Goal: Find contact information: Find contact information

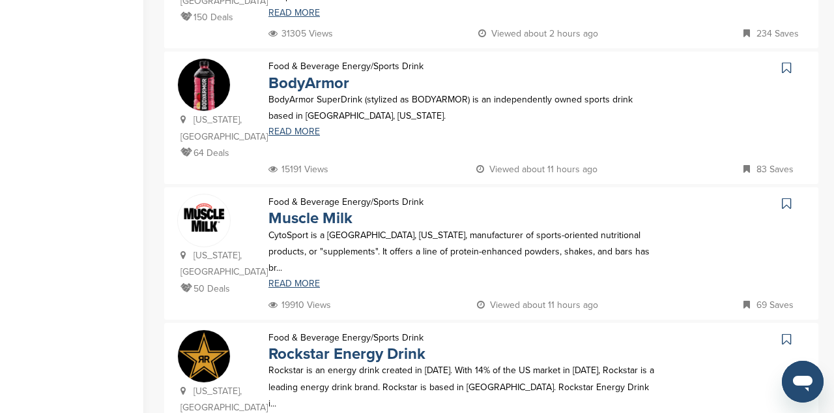
scroll to position [741, 0]
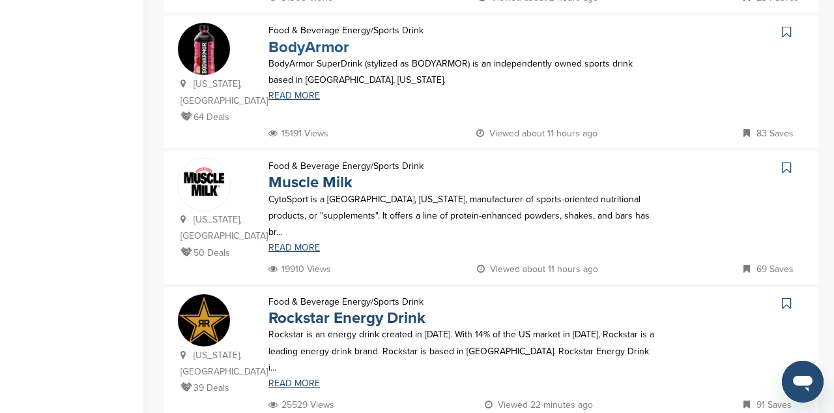
click at [303, 38] on link "BodyArmor" at bounding box center [309, 47] width 81 height 19
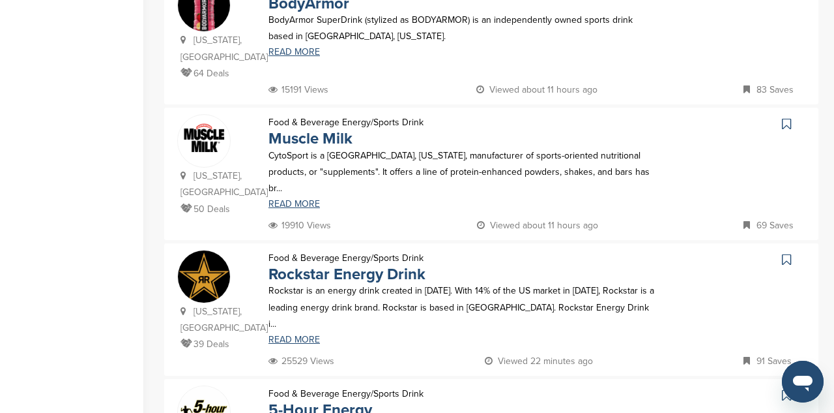
scroll to position [790, 0]
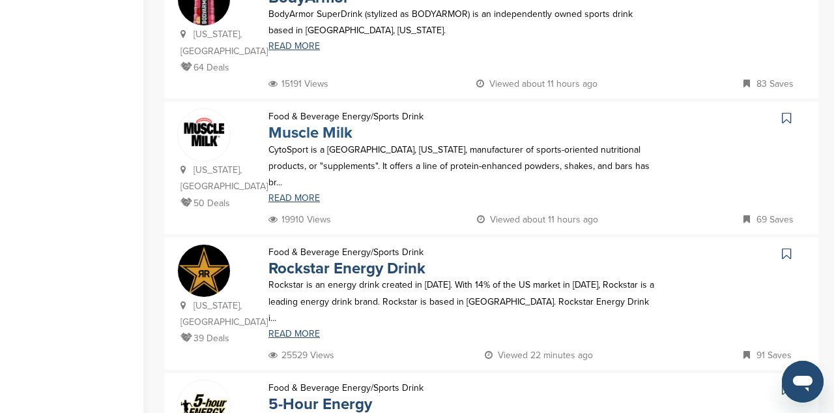
click at [327, 123] on link "Muscle Milk" at bounding box center [311, 132] width 84 height 19
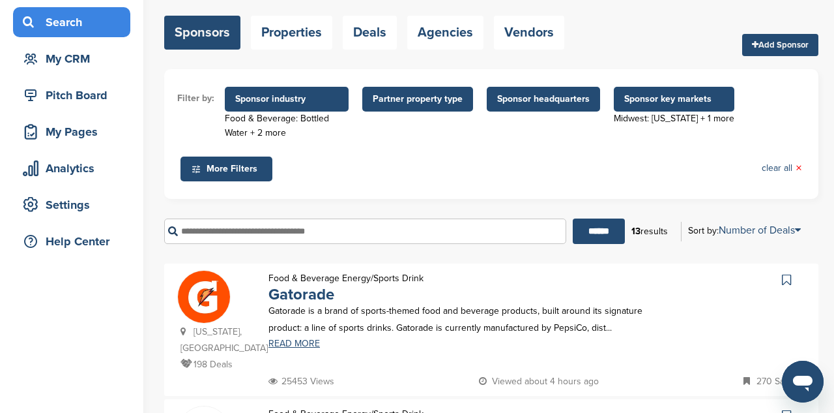
scroll to position [91, 0]
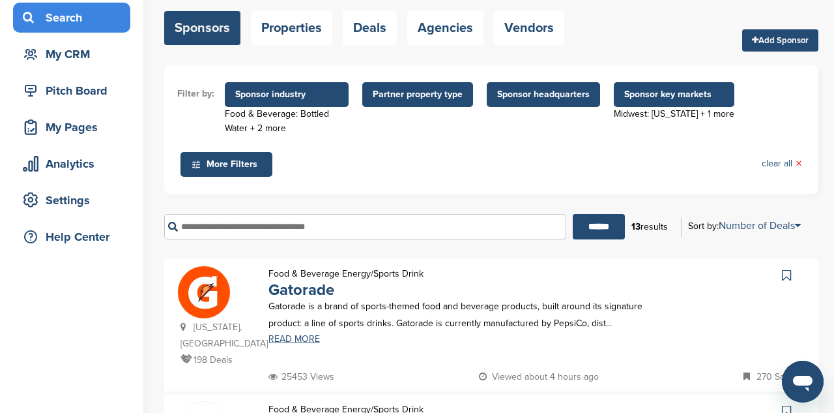
click at [299, 94] on span "Sponsor industry" at bounding box center [286, 94] width 103 height 14
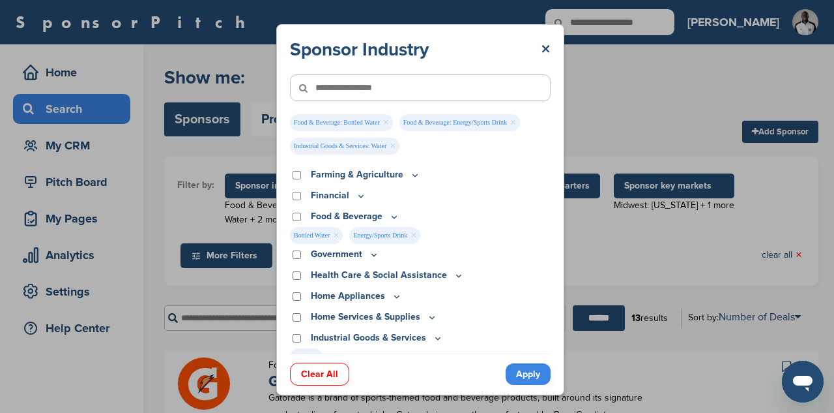
scroll to position [161, 0]
click at [332, 237] on span "Bottled Water ×" at bounding box center [316, 234] width 53 height 17
click at [334, 236] on link "×" at bounding box center [336, 234] width 6 height 14
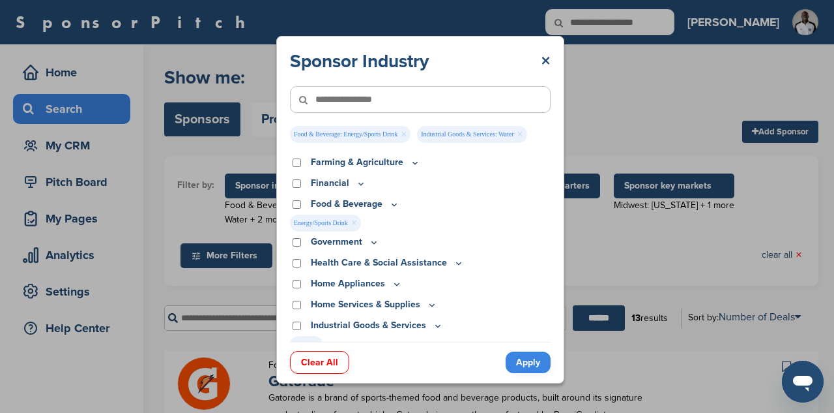
click at [355, 222] on link "×" at bounding box center [354, 223] width 6 height 14
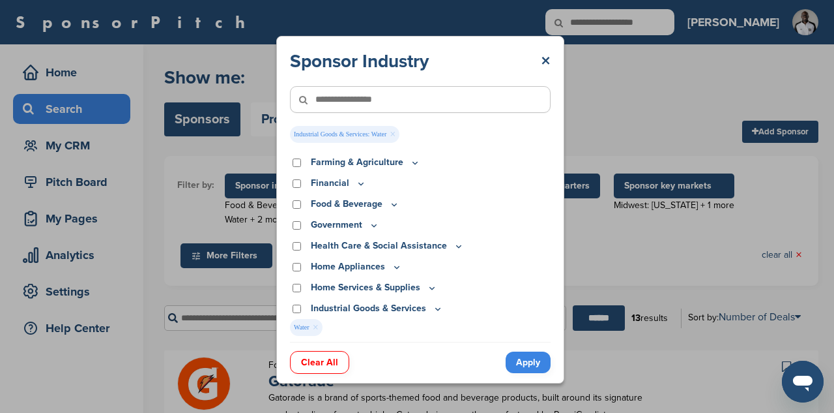
click at [392, 136] on link "×" at bounding box center [393, 134] width 6 height 14
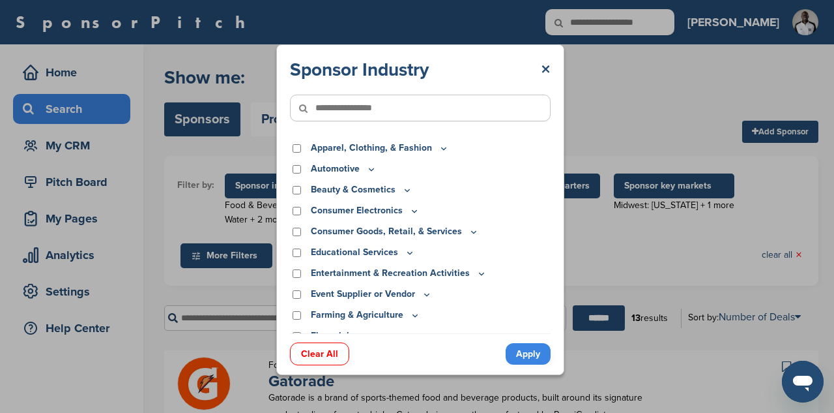
click at [432, 146] on p "Apparel, Clothing, & Fashion" at bounding box center [380, 148] width 138 height 14
click at [439, 148] on icon at bounding box center [444, 148] width 10 height 11
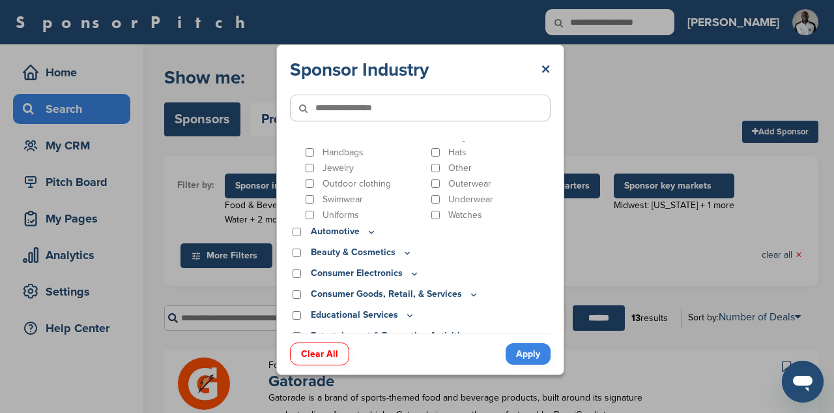
scroll to position [84, 0]
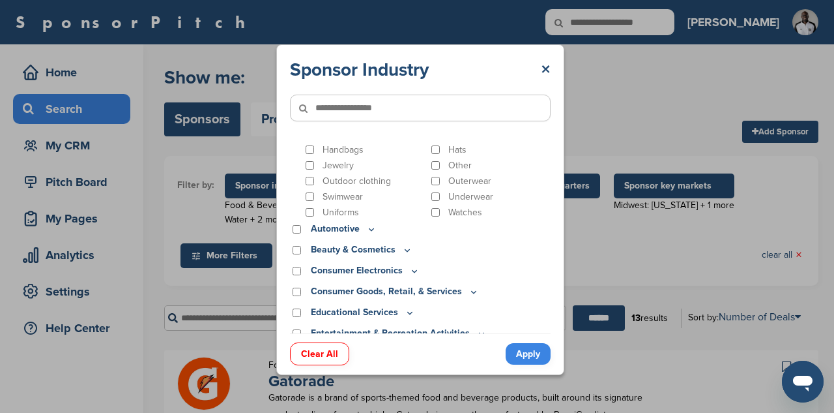
click at [368, 231] on icon at bounding box center [371, 229] width 10 height 11
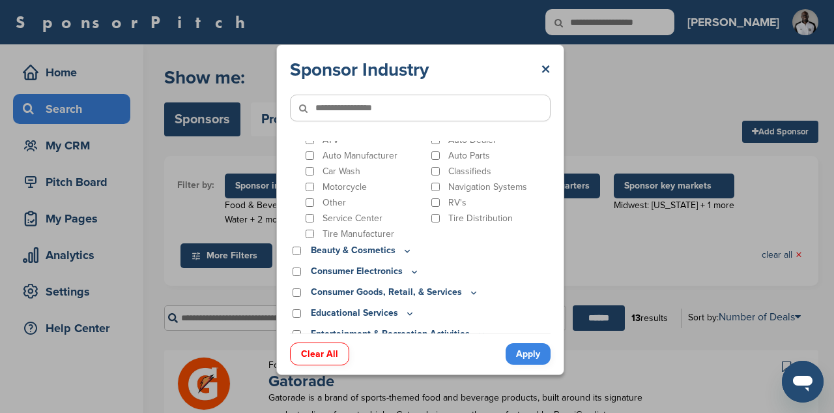
scroll to position [192, 0]
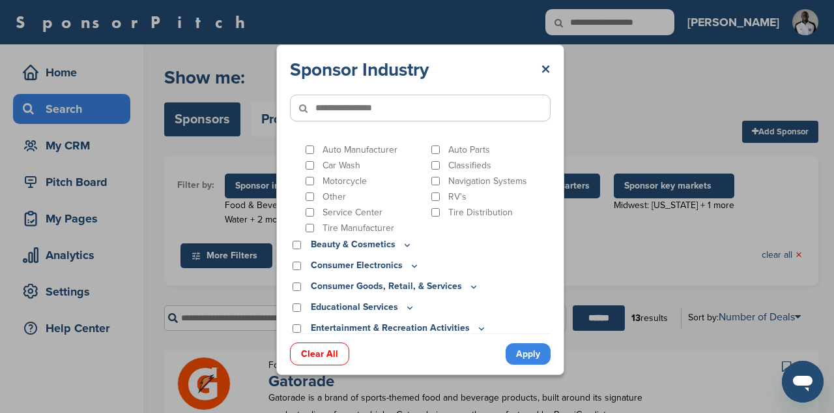
click at [413, 267] on icon at bounding box center [415, 266] width 5 height 2
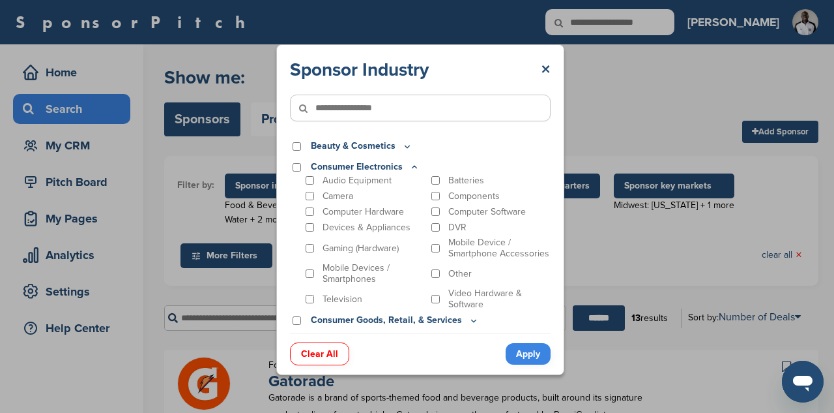
scroll to position [296, 0]
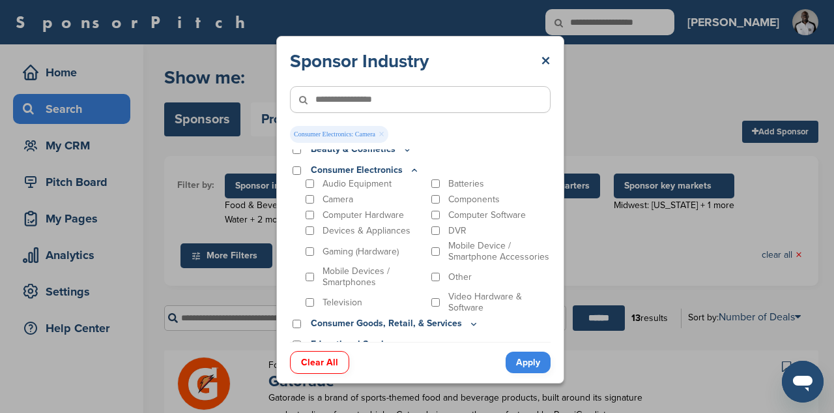
click at [527, 367] on link "Apply" at bounding box center [528, 362] width 45 height 22
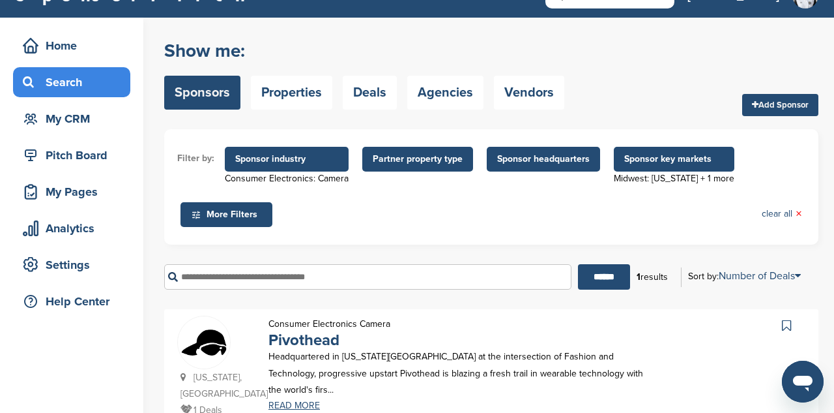
scroll to position [27, 0]
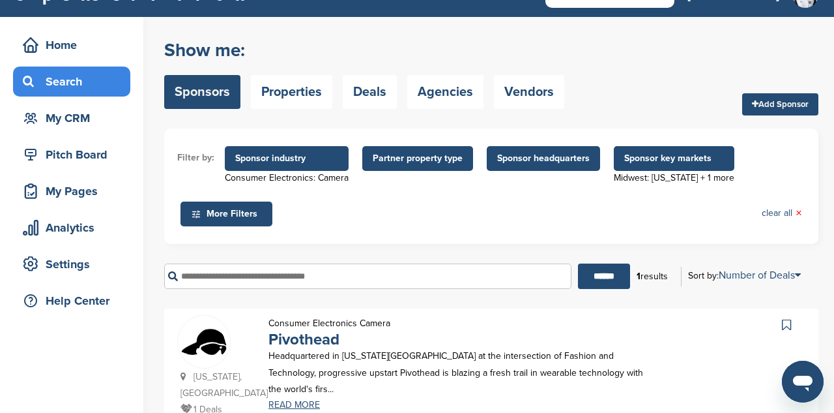
click at [329, 158] on span "Sponsor industry" at bounding box center [286, 158] width 103 height 14
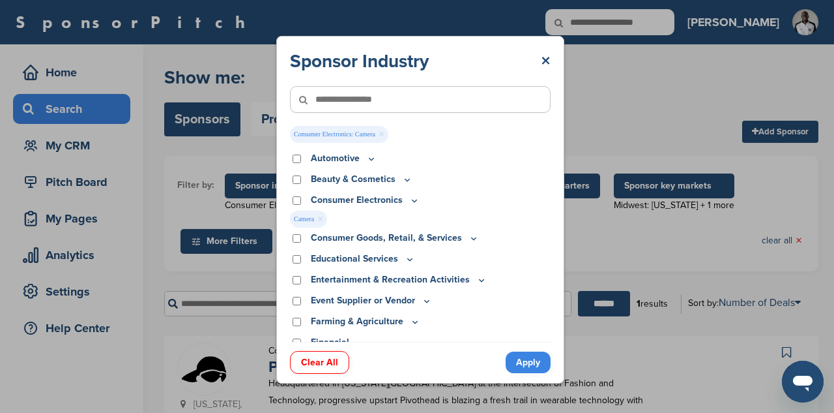
scroll to position [14, 0]
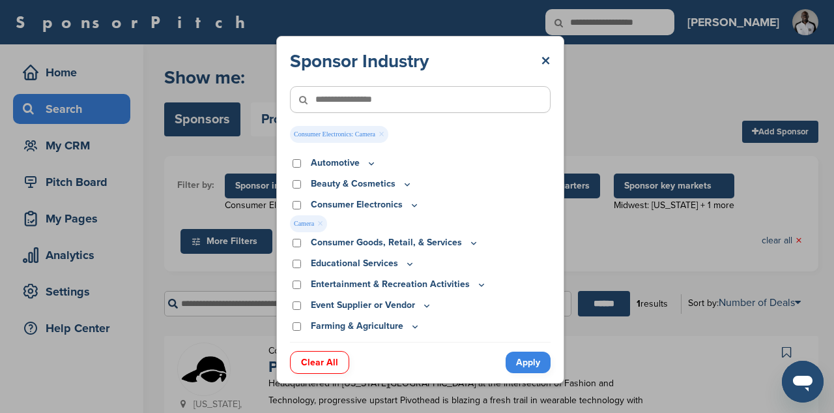
click at [413, 207] on icon at bounding box center [414, 204] width 10 height 11
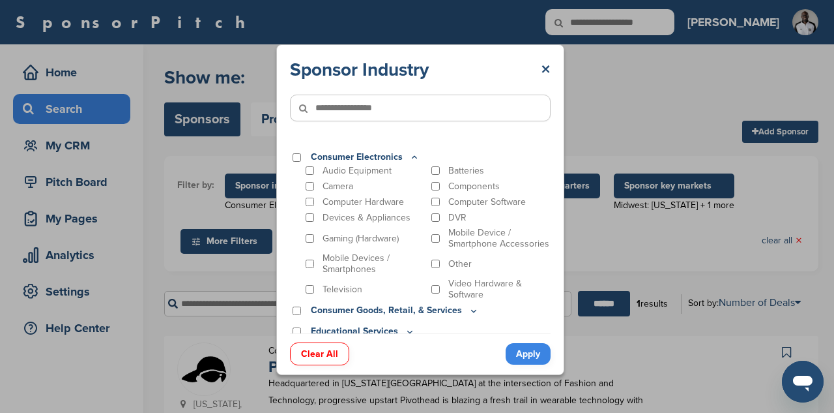
scroll to position [58, 0]
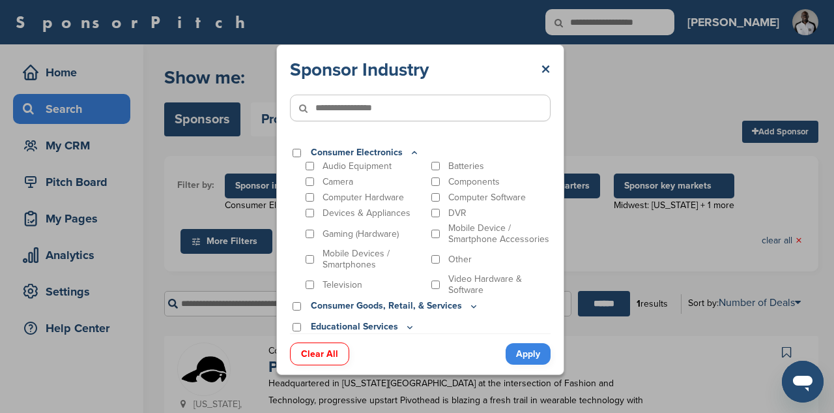
click at [469, 113] on input"] "text" at bounding box center [420, 108] width 261 height 27
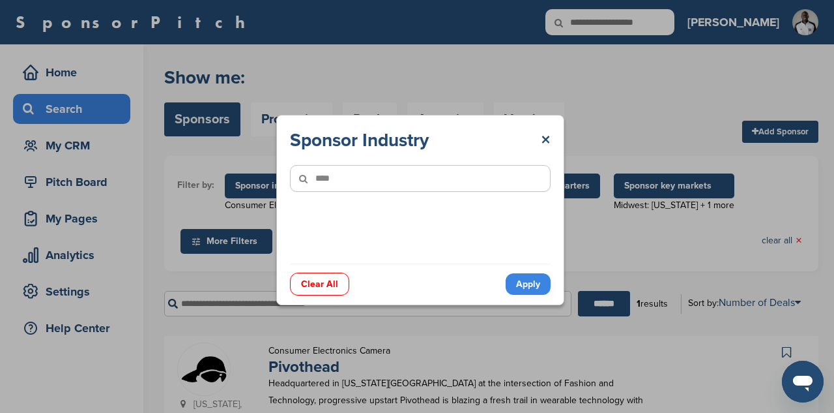
scroll to position [0, 0]
type input"] "****"
click at [525, 280] on link "Apply" at bounding box center [528, 284] width 45 height 22
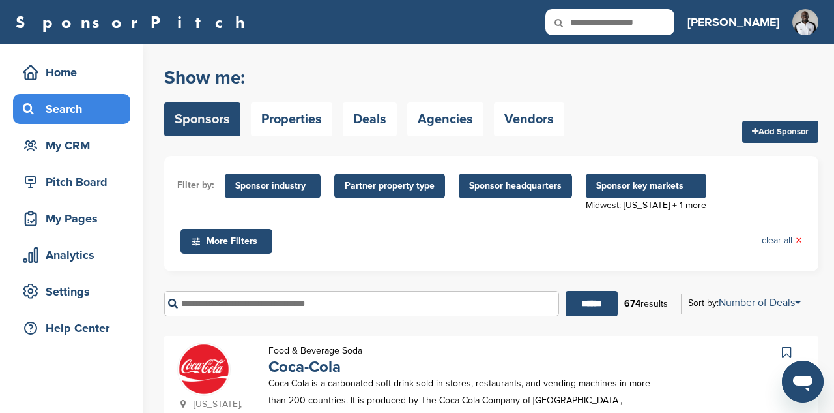
click at [359, 295] on input "text" at bounding box center [361, 303] width 395 height 25
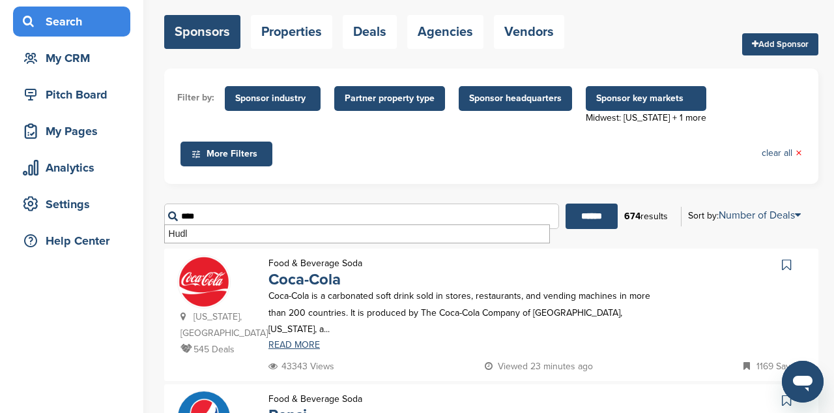
scroll to position [89, 0]
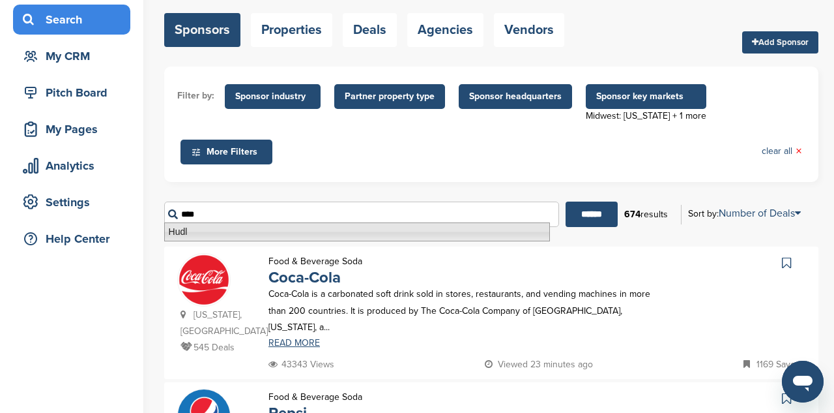
click at [329, 231] on li "Hudl" at bounding box center [357, 231] width 386 height 19
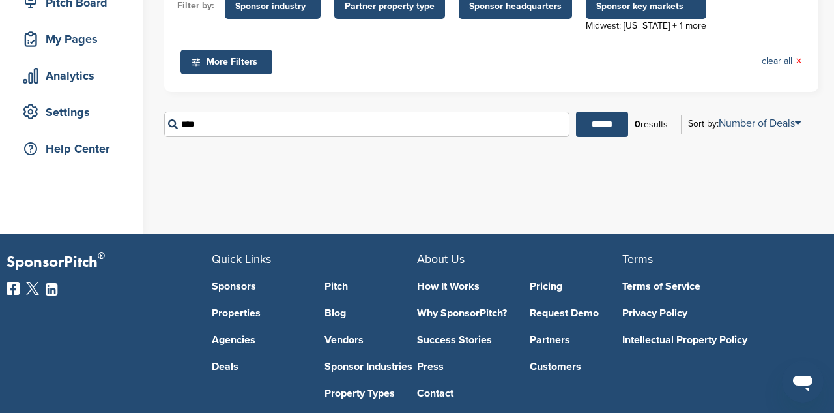
scroll to position [174, 0]
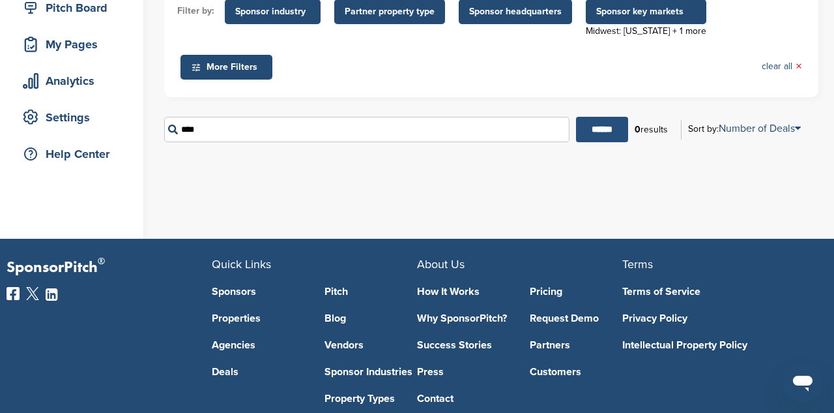
type input "****"
click at [603, 121] on input "******" at bounding box center [602, 129] width 52 height 25
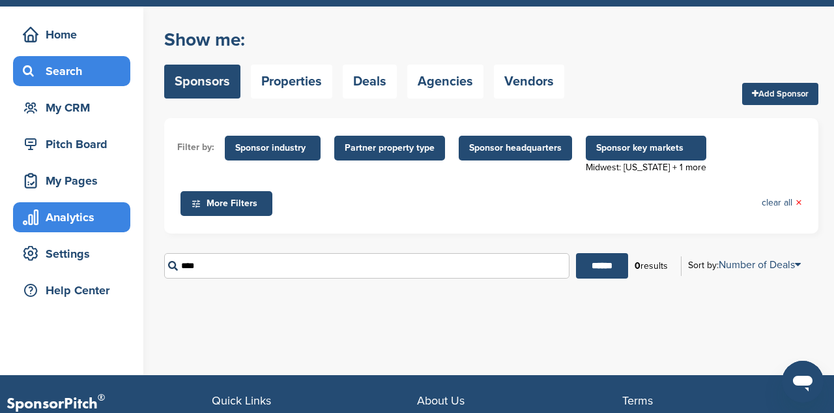
scroll to position [32, 0]
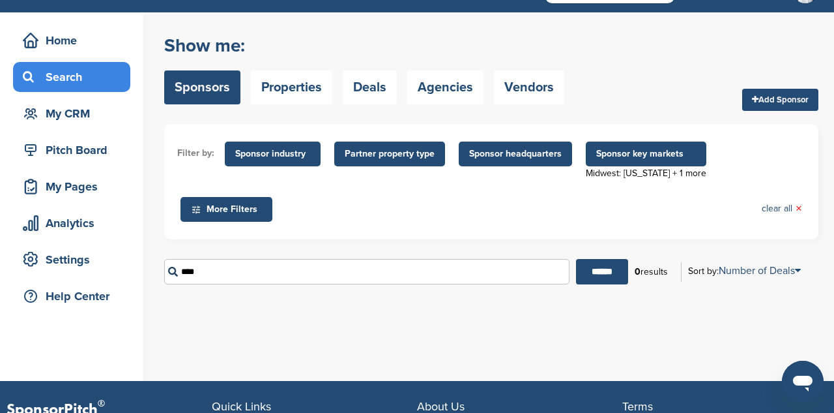
click at [229, 271] on input "****" at bounding box center [366, 271] width 405 height 25
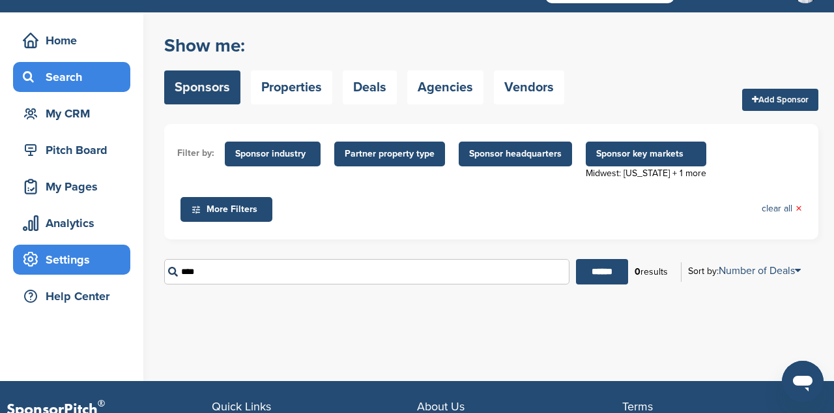
drag, startPoint x: 229, startPoint y: 271, endPoint x: 105, endPoint y: 260, distance: 124.3
click at [110, 262] on div "Home Search My CRM Pitch Board My Pages Analytics Settings Help Center You have…" at bounding box center [417, 196] width 834 height 368
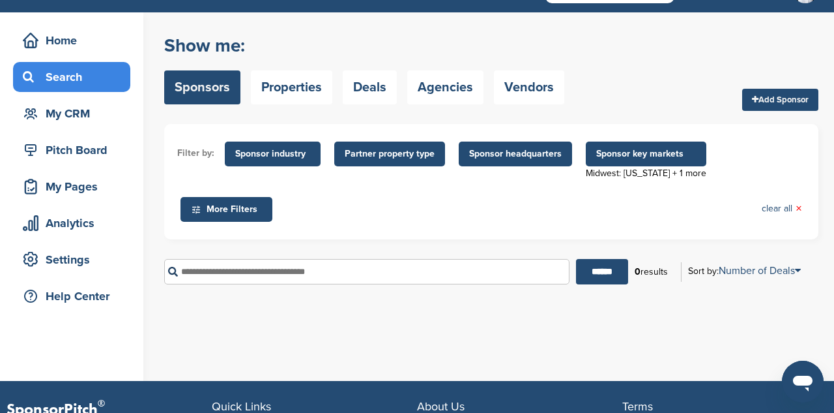
click at [307, 161] on span "Sponsor industry" at bounding box center [273, 153] width 96 height 25
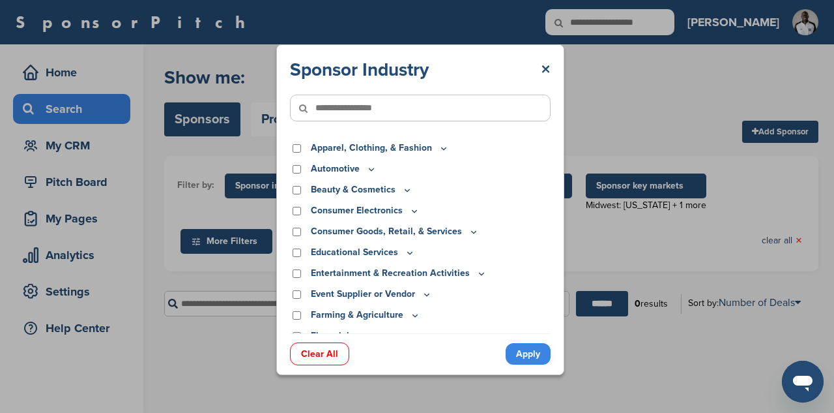
scroll to position [0, 0]
click at [548, 70] on link "×" at bounding box center [546, 69] width 10 height 23
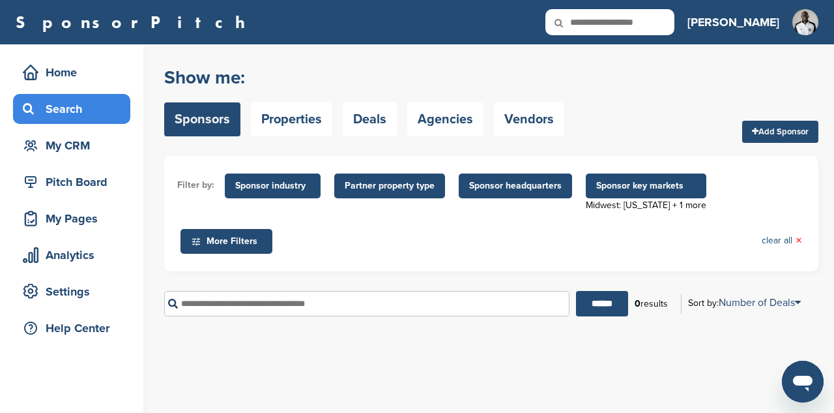
click at [651, 186] on span "Sponsor key markets" at bounding box center [646, 186] width 100 height 14
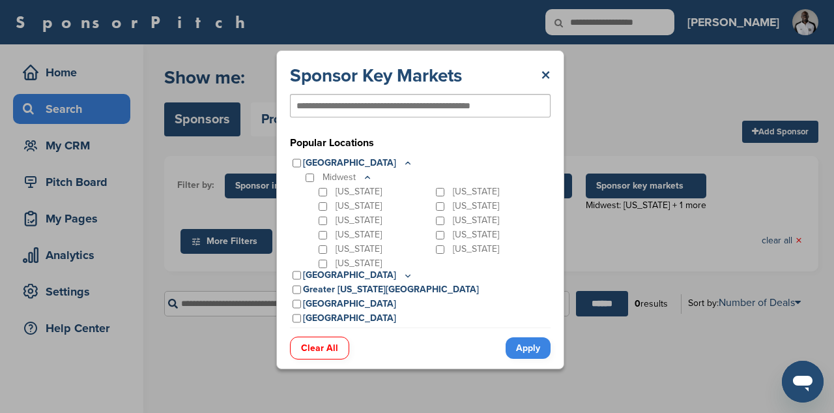
click at [535, 353] on link "Apply" at bounding box center [528, 348] width 45 height 22
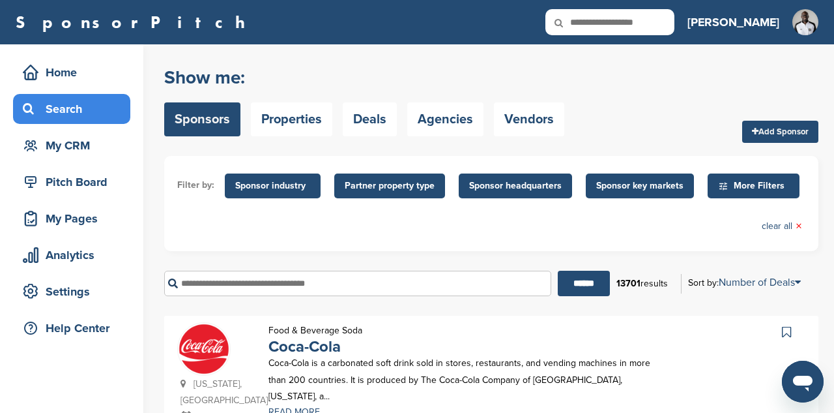
click at [379, 282] on input "text" at bounding box center [357, 283] width 387 height 25
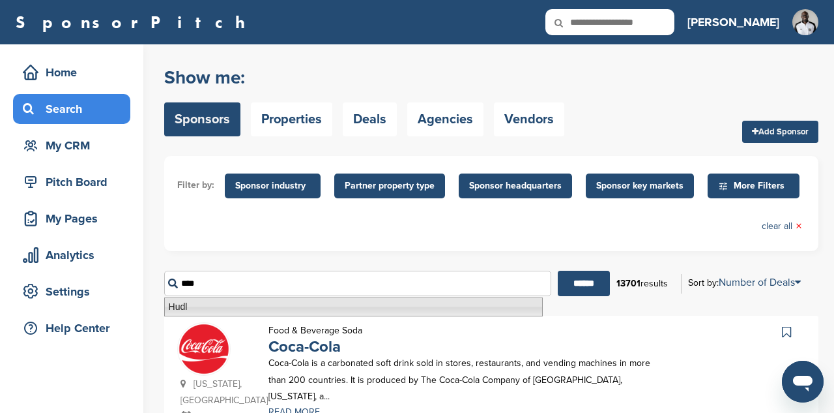
click at [379, 304] on li "Hudl" at bounding box center [353, 306] width 379 height 19
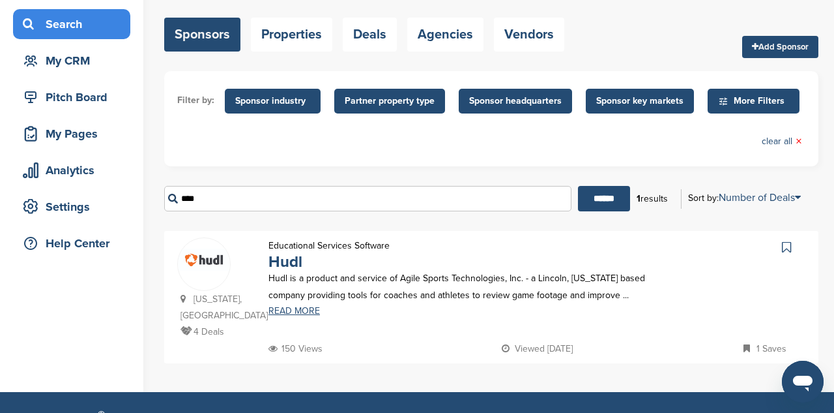
scroll to position [90, 0]
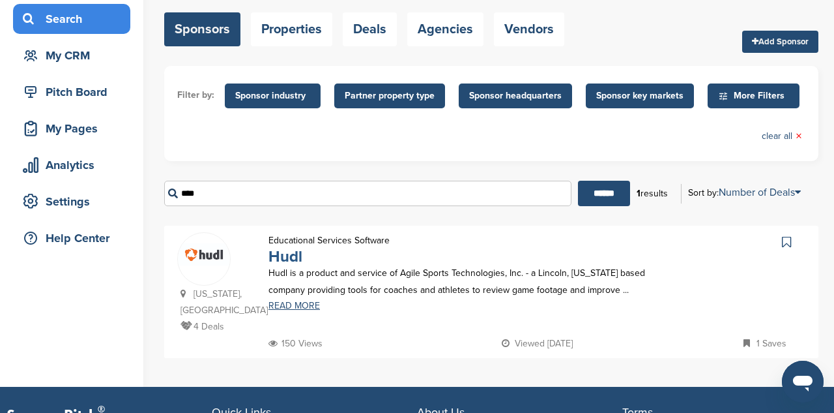
click at [286, 265] on link "Hudl" at bounding box center [286, 256] width 34 height 19
drag, startPoint x: 300, startPoint y: 203, endPoint x: 130, endPoint y: 183, distance: 170.6
click at [130, 183] on div "Home Search My CRM Pitch Board My Pages Analytics Settings Help Center You have…" at bounding box center [417, 170] width 834 height 432
type input "*"
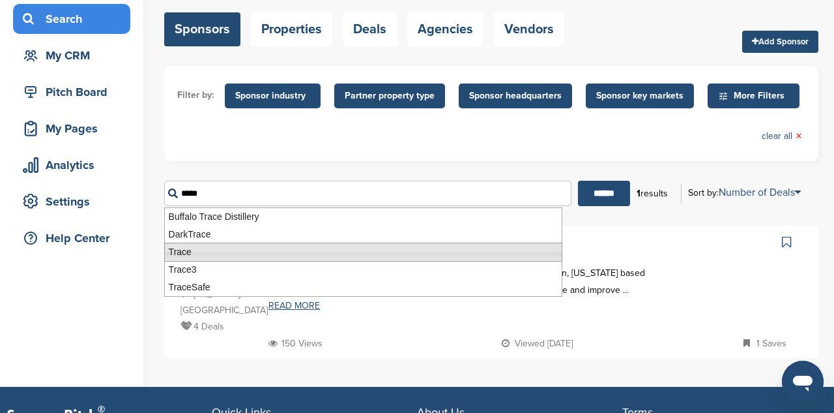
click at [188, 250] on li "Trace" at bounding box center [363, 251] width 398 height 19
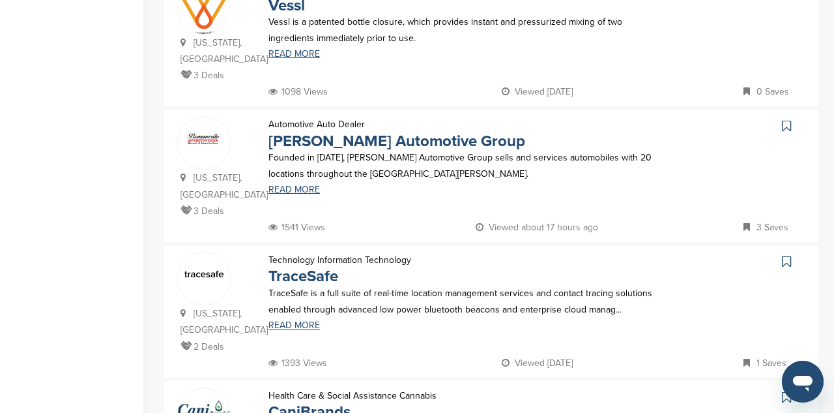
scroll to position [0, 0]
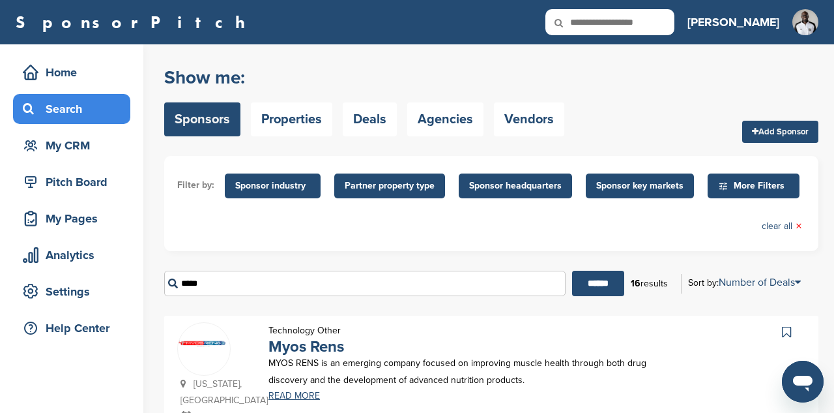
type input "*****"
click at [547, 188] on span "Sponsor headquarters" at bounding box center [515, 186] width 93 height 14
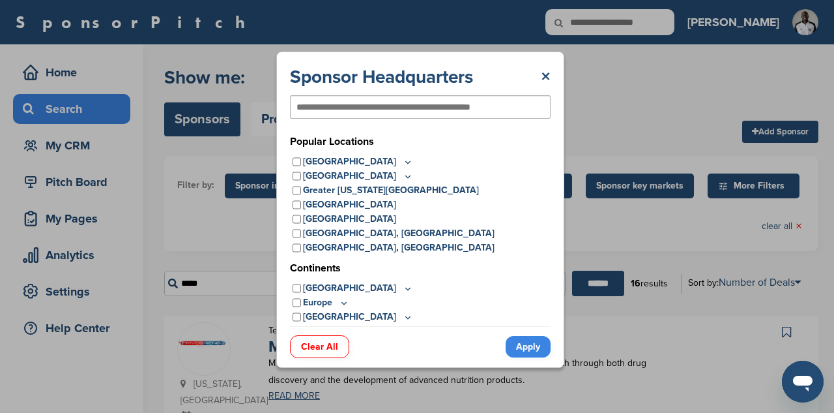
click at [688, 201] on div "Sponsor Headquarters × Popular Locations United States Midwest Illinois Indiana…" at bounding box center [420, 209] width 841 height 419
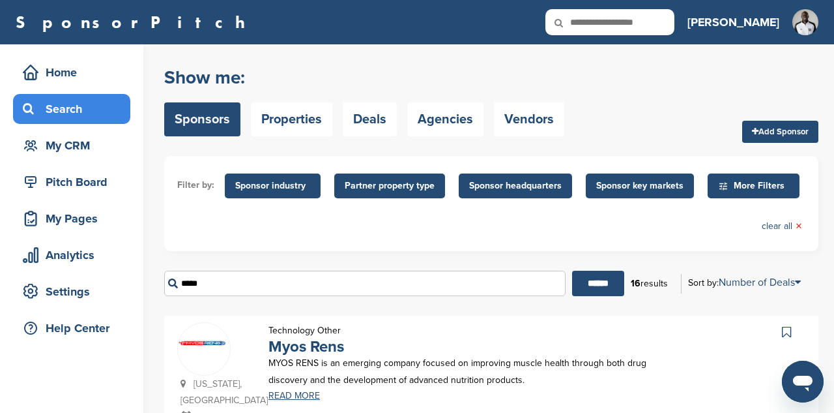
click at [639, 198] on ul "Filter by: Sponsor industry Sponsor Industry × Apparel, Clothing, & Fashion Acc…" at bounding box center [491, 203] width 628 height 69
click at [639, 190] on span "Sponsor key markets" at bounding box center [639, 186] width 87 height 14
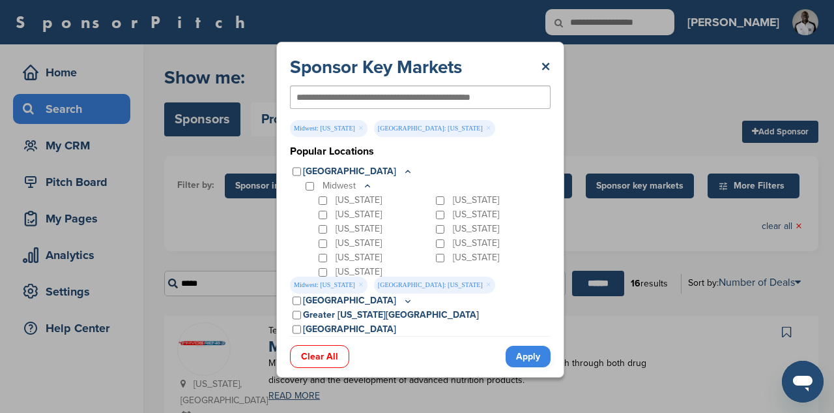
click at [520, 359] on link "Apply" at bounding box center [528, 356] width 45 height 22
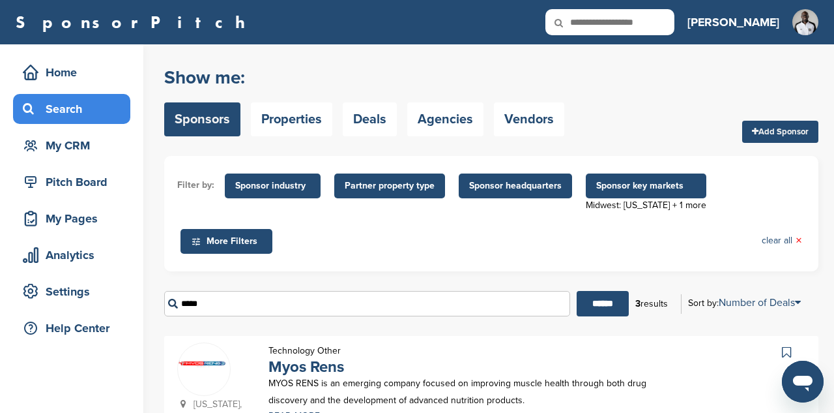
click at [280, 189] on span "Sponsor industry" at bounding box center [272, 186] width 75 height 14
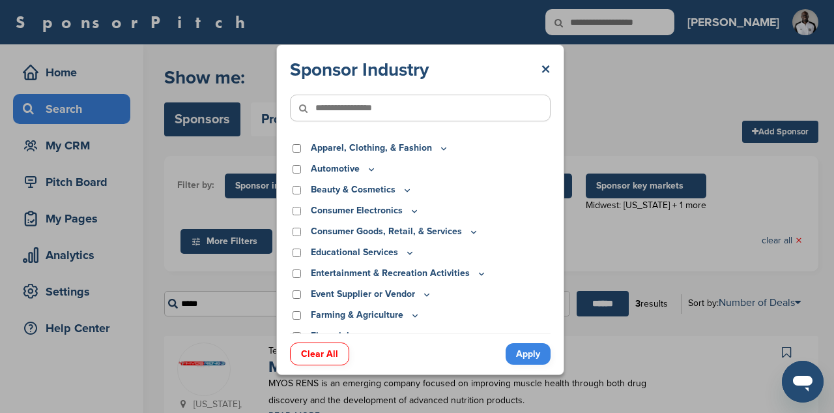
click at [400, 211] on p "Consumer Electronics" at bounding box center [365, 210] width 109 height 14
click at [413, 212] on icon at bounding box center [415, 211] width 5 height 2
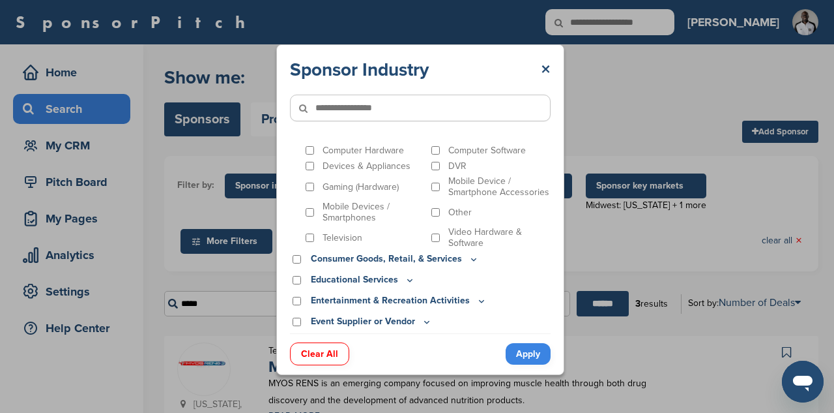
scroll to position [108, 0]
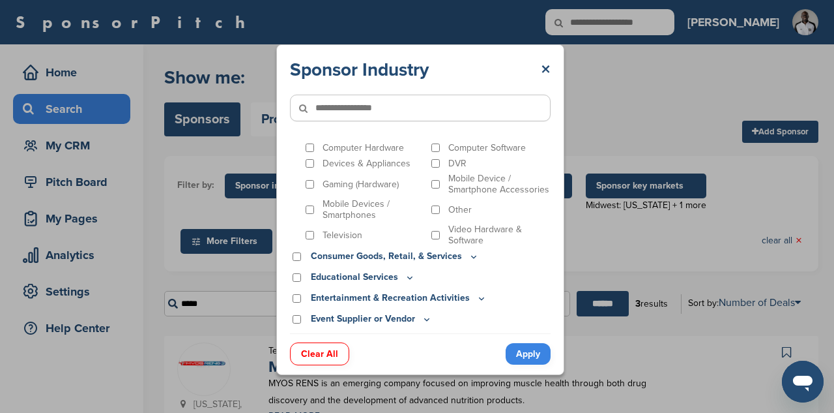
click at [456, 259] on p "Consumer Goods, Retail, & Services" at bounding box center [395, 256] width 168 height 14
click at [469, 257] on icon at bounding box center [474, 256] width 10 height 11
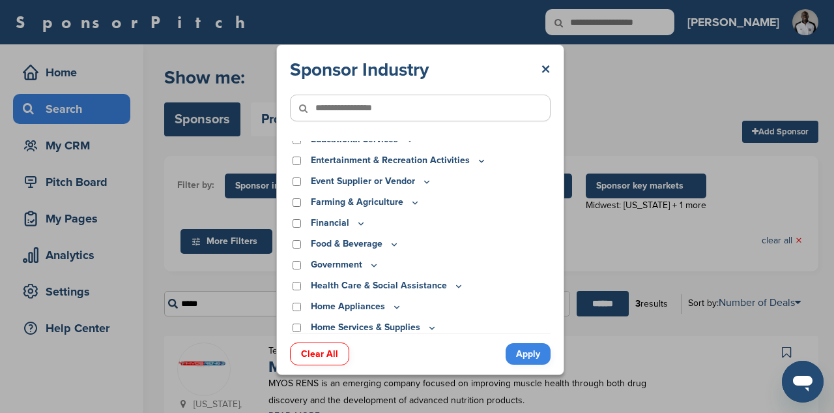
scroll to position [534, 0]
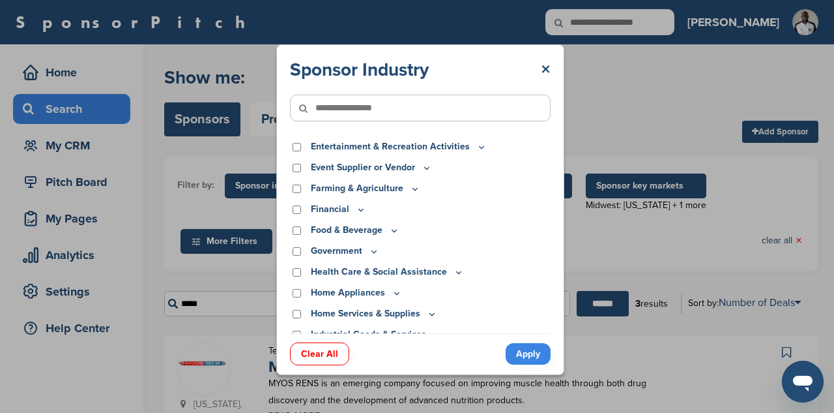
click at [393, 230] on icon at bounding box center [394, 230] width 10 height 11
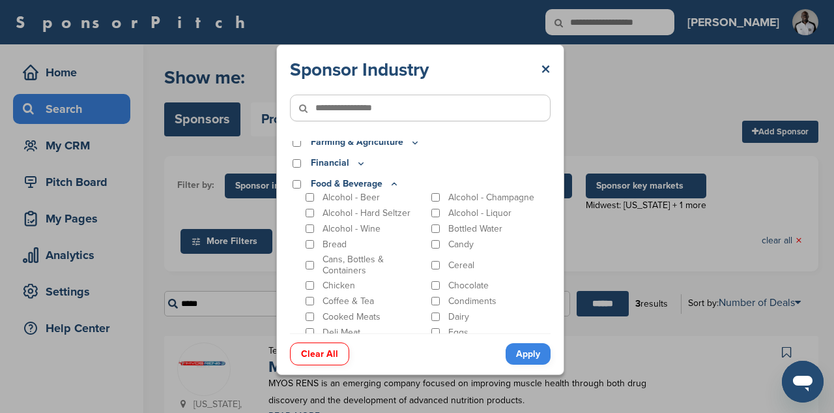
scroll to position [581, 0]
click at [395, 182] on icon at bounding box center [394, 182] width 10 height 11
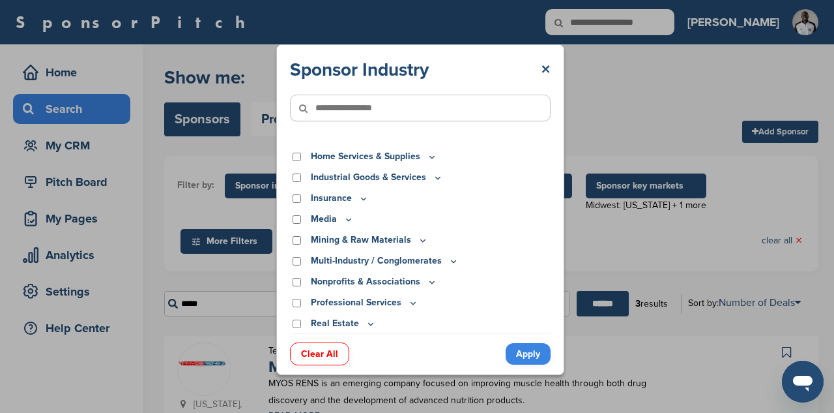
scroll to position [694, 0]
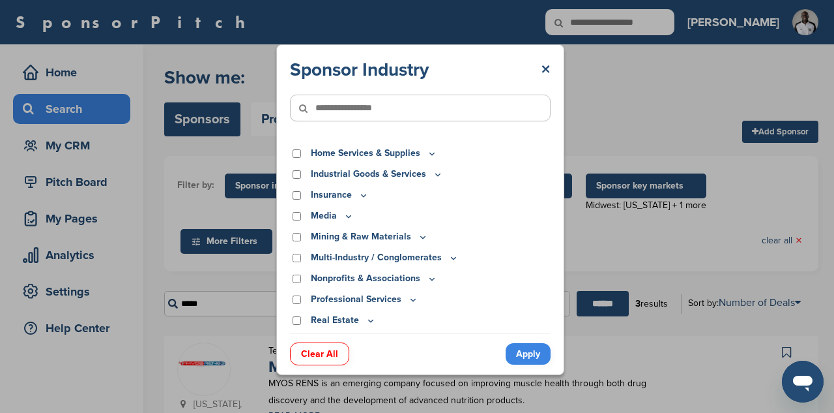
click at [359, 194] on icon at bounding box center [364, 195] width 10 height 11
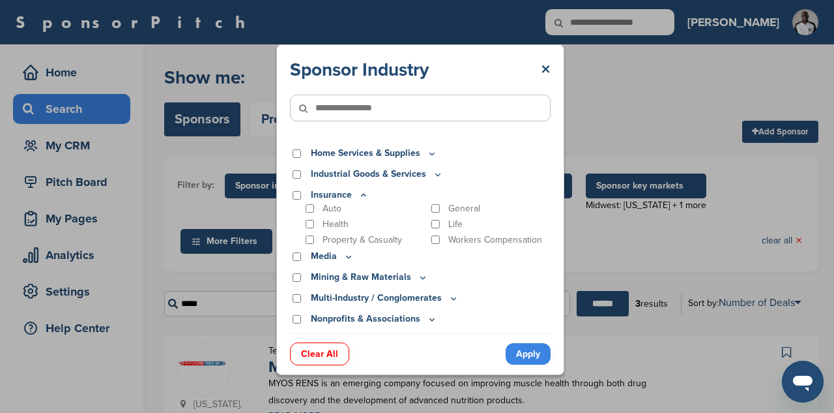
click at [359, 194] on icon at bounding box center [364, 195] width 10 height 11
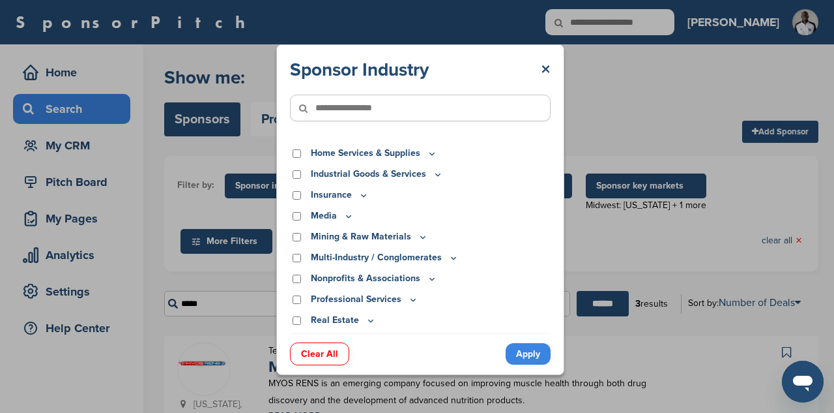
click at [359, 194] on icon at bounding box center [364, 195] width 10 height 11
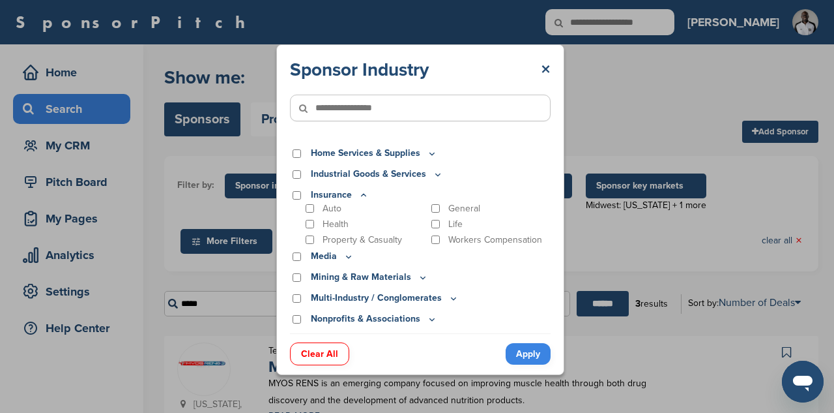
click at [359, 194] on icon at bounding box center [364, 195] width 10 height 11
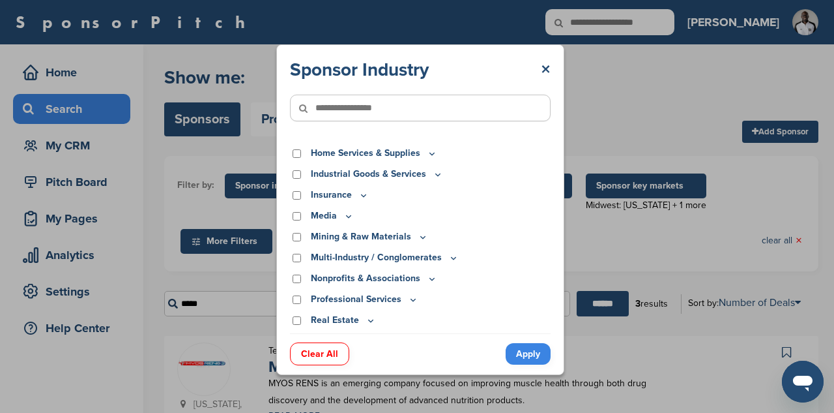
click at [348, 219] on icon at bounding box center [349, 216] width 10 height 11
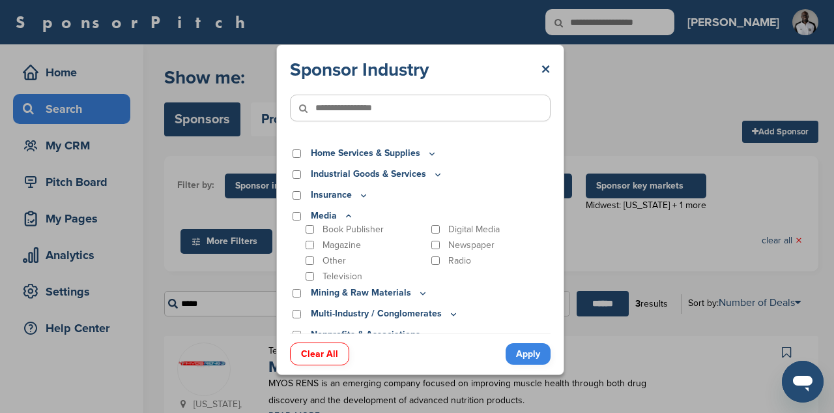
click at [349, 214] on icon at bounding box center [349, 216] width 10 height 11
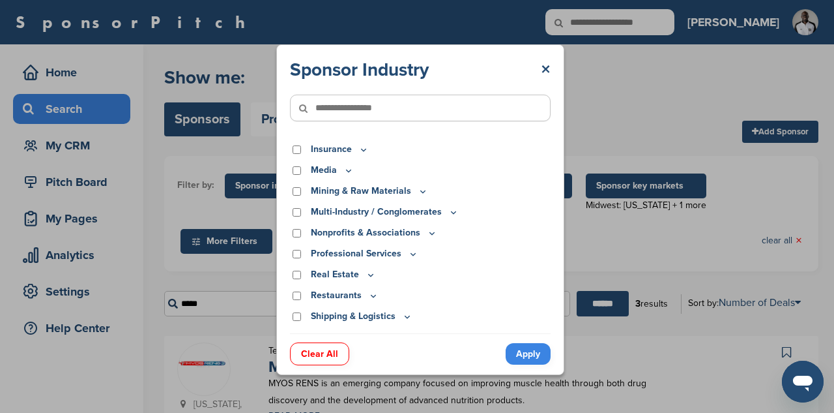
scroll to position [742, 0]
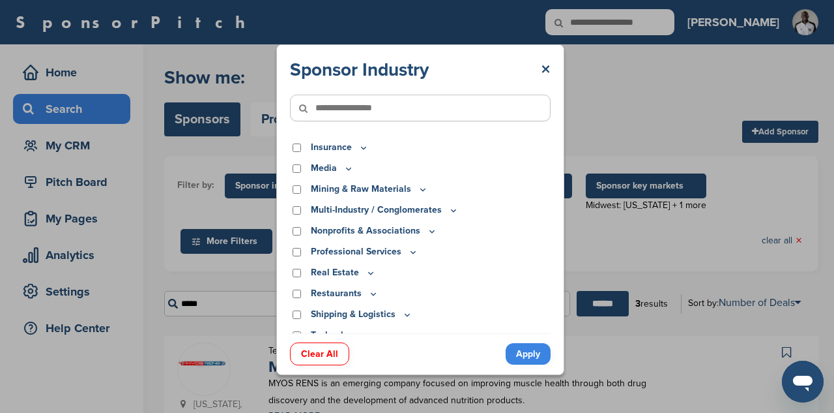
click at [413, 253] on icon at bounding box center [413, 251] width 10 height 11
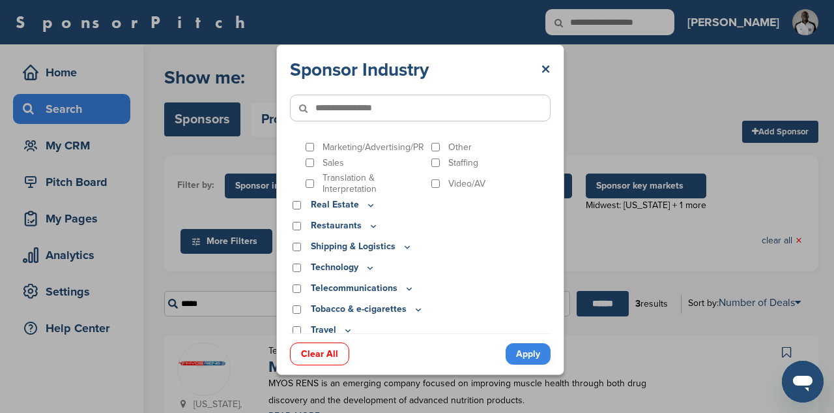
scroll to position [930, 0]
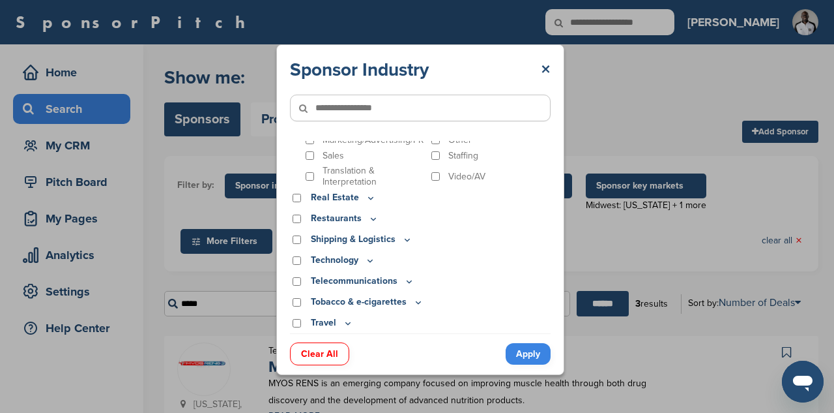
click at [407, 282] on icon at bounding box center [409, 281] width 5 height 2
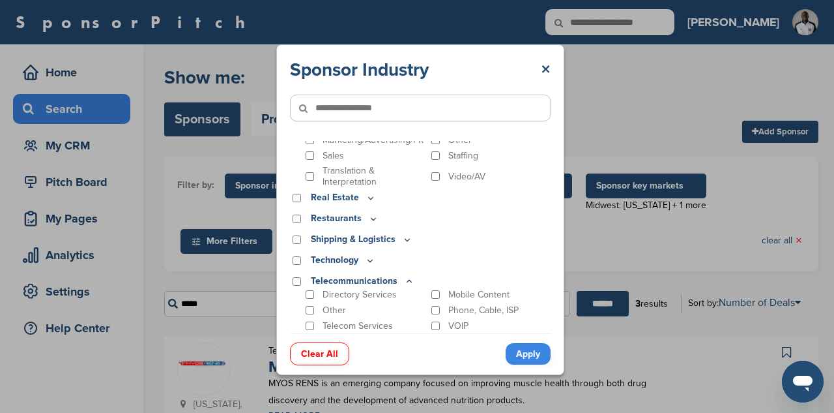
scroll to position [986, 0]
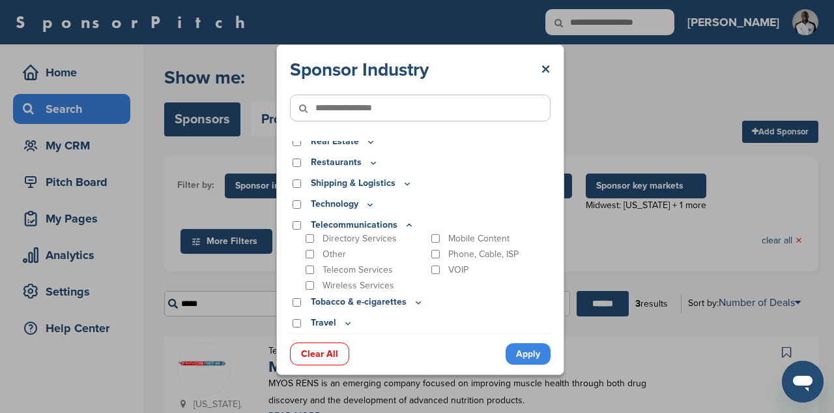
click at [406, 184] on icon at bounding box center [407, 183] width 10 height 11
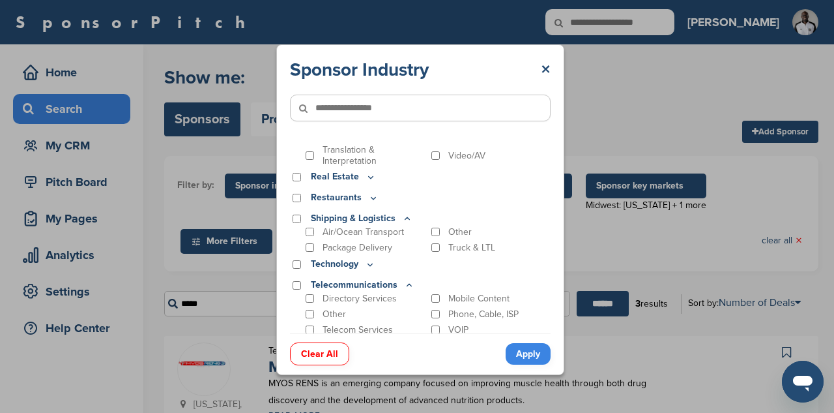
scroll to position [949, 0]
click at [375, 201] on icon at bounding box center [373, 199] width 10 height 11
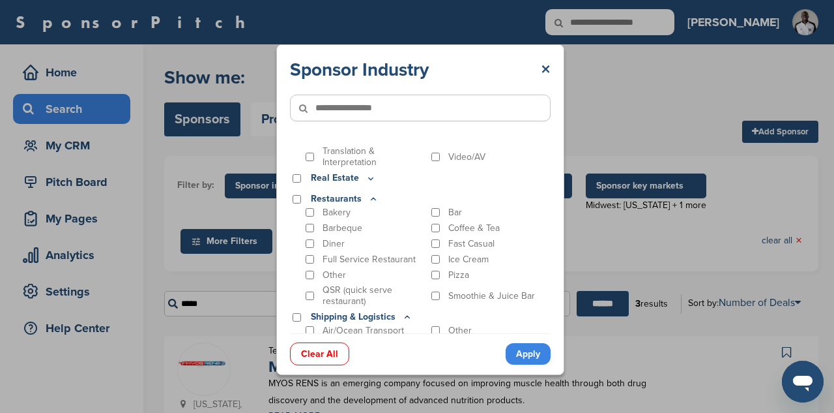
click at [366, 178] on icon at bounding box center [371, 178] width 10 height 11
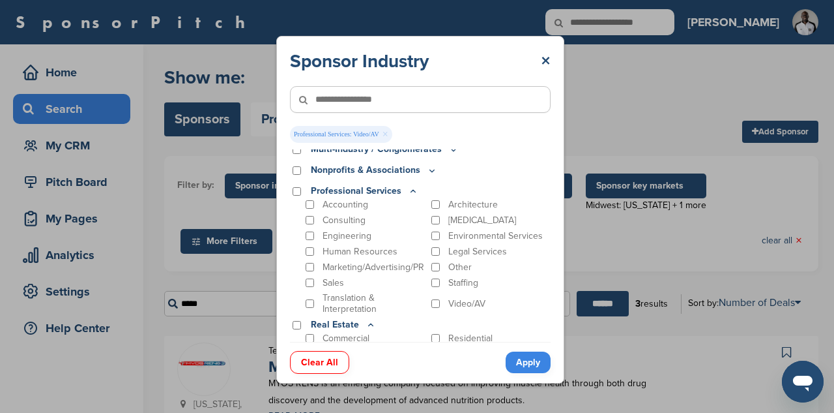
scroll to position [813, 0]
click at [531, 369] on link "Apply" at bounding box center [528, 362] width 45 height 22
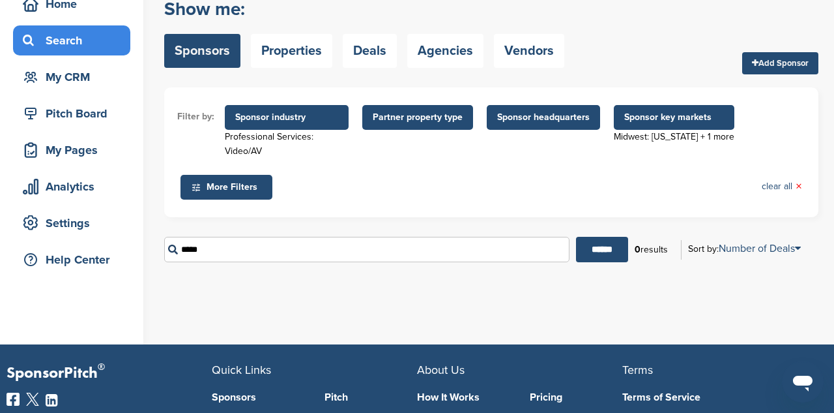
scroll to position [69, 0]
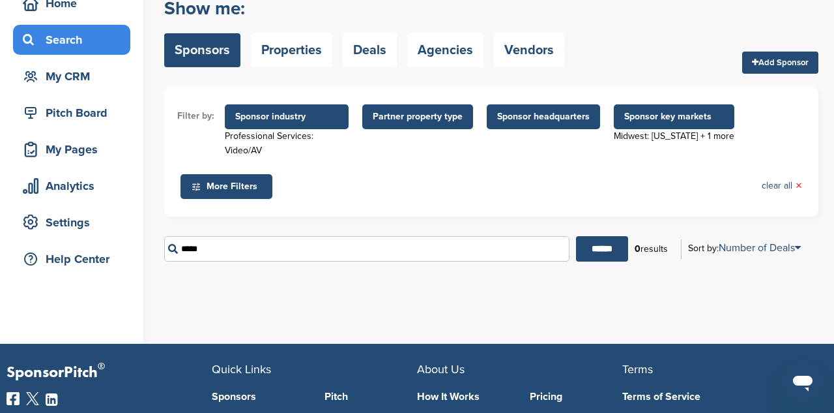
drag, startPoint x: 332, startPoint y: 248, endPoint x: 114, endPoint y: 241, distance: 217.9
click at [114, 241] on div "Home Search My CRM Pitch Board My Pages Analytics Settings Help Center You have…" at bounding box center [417, 159] width 834 height 368
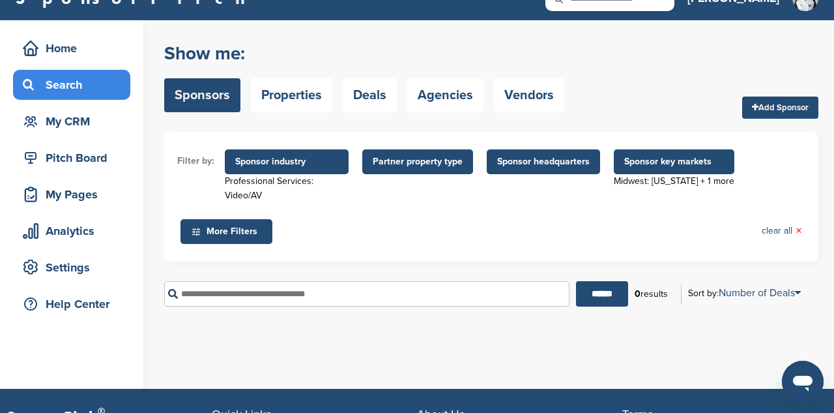
scroll to position [0, 0]
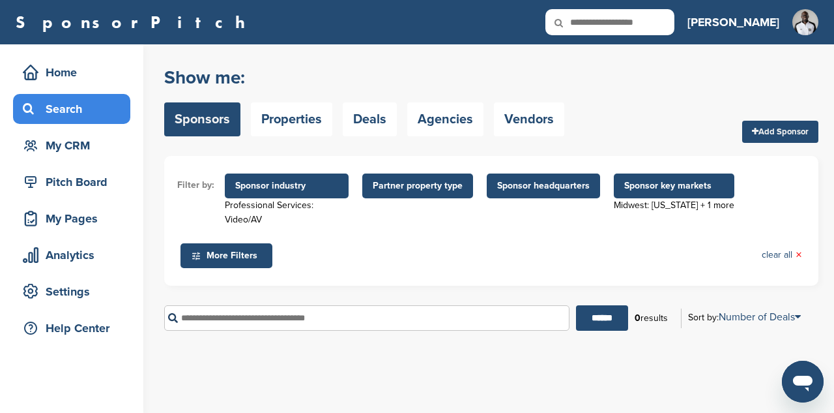
click at [297, 194] on span "Sponsor industry" at bounding box center [287, 185] width 124 height 25
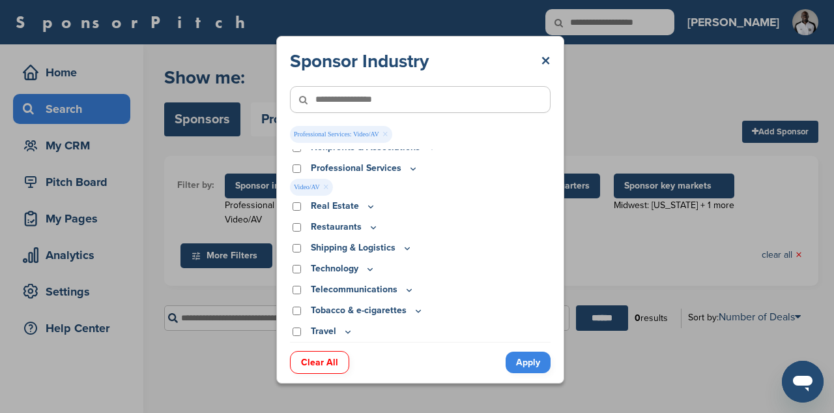
click at [324, 186] on link "×" at bounding box center [326, 187] width 6 height 14
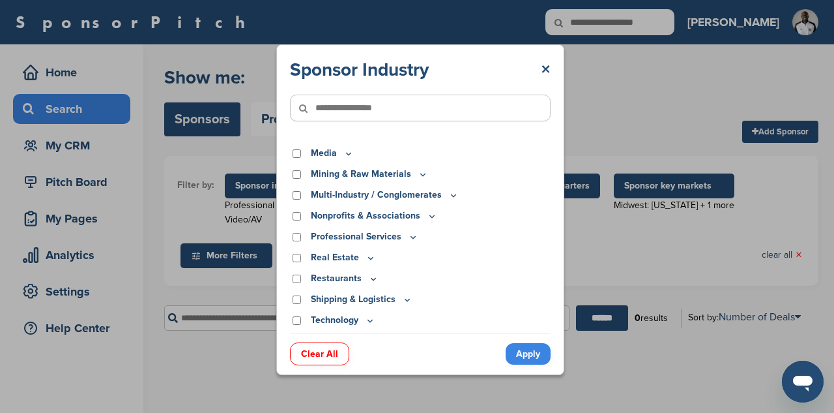
scroll to position [350, 0]
click at [452, 196] on icon at bounding box center [453, 194] width 10 height 11
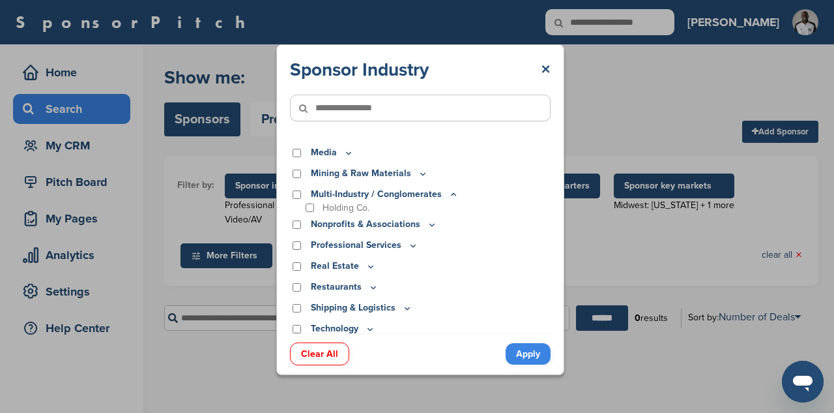
click at [452, 196] on icon at bounding box center [453, 194] width 10 height 11
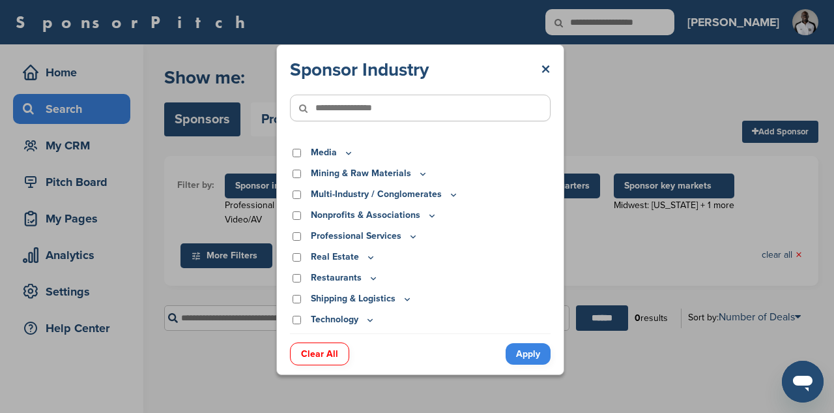
click at [418, 178] on icon at bounding box center [423, 173] width 10 height 11
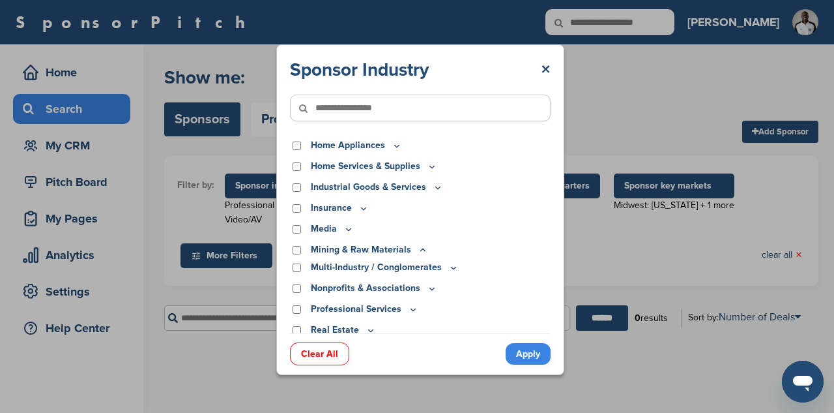
scroll to position [272, 0]
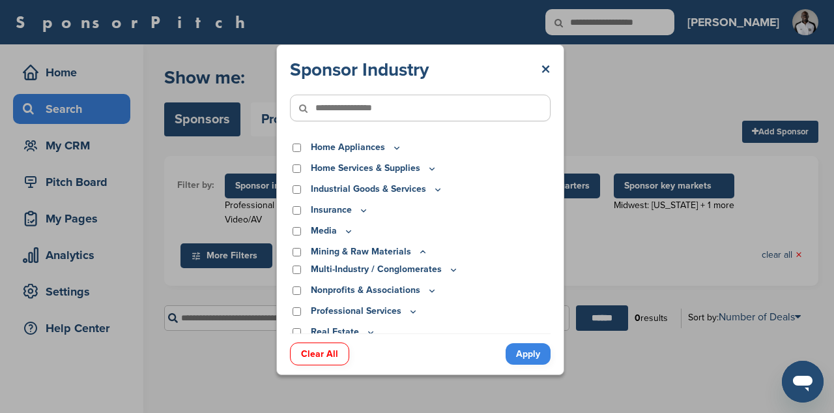
click at [349, 233] on icon at bounding box center [349, 231] width 10 height 11
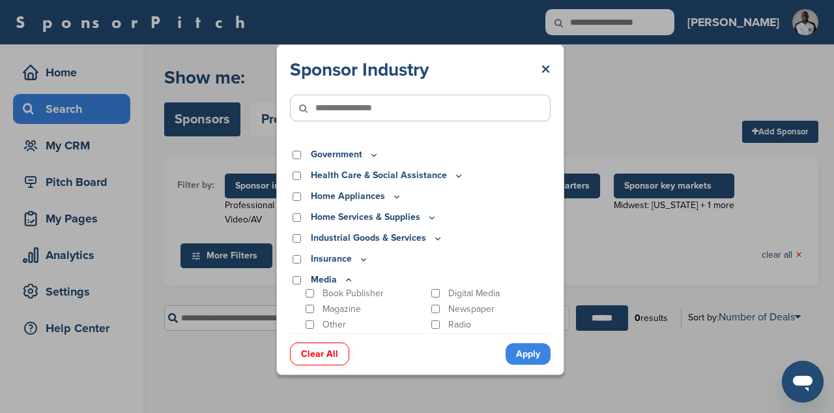
scroll to position [224, 0]
click at [434, 235] on icon at bounding box center [438, 236] width 10 height 11
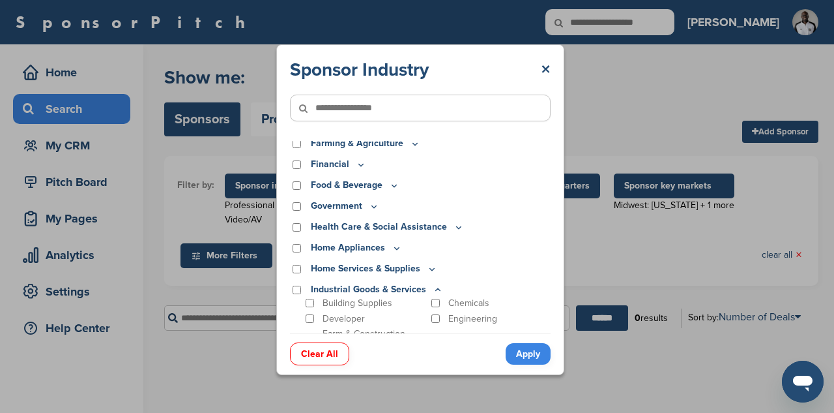
scroll to position [168, 0]
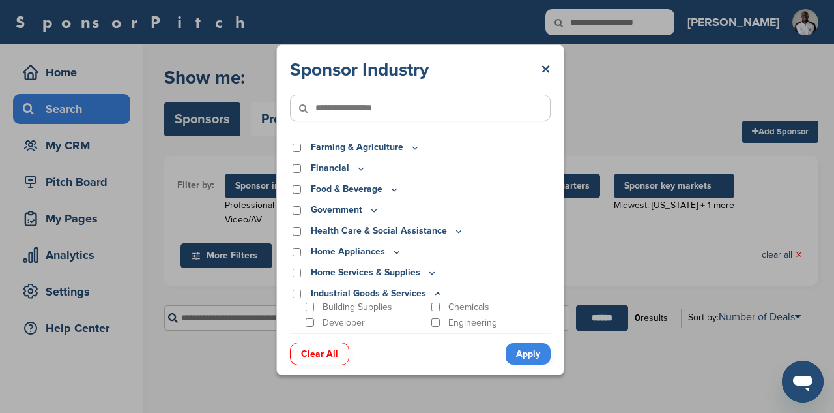
click at [394, 251] on icon at bounding box center [397, 251] width 10 height 11
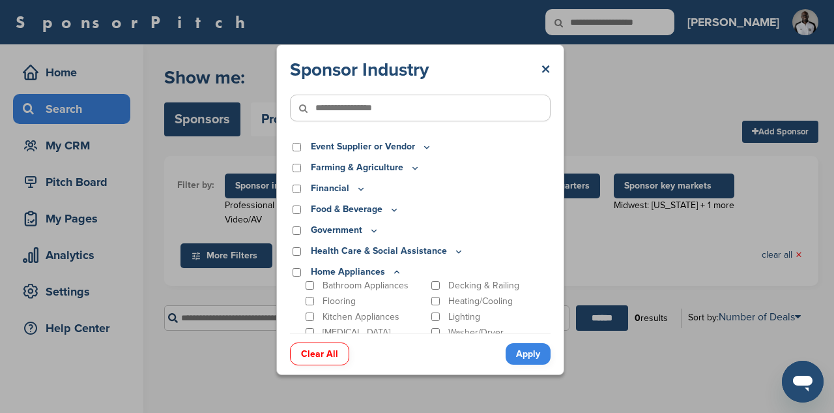
scroll to position [124, 0]
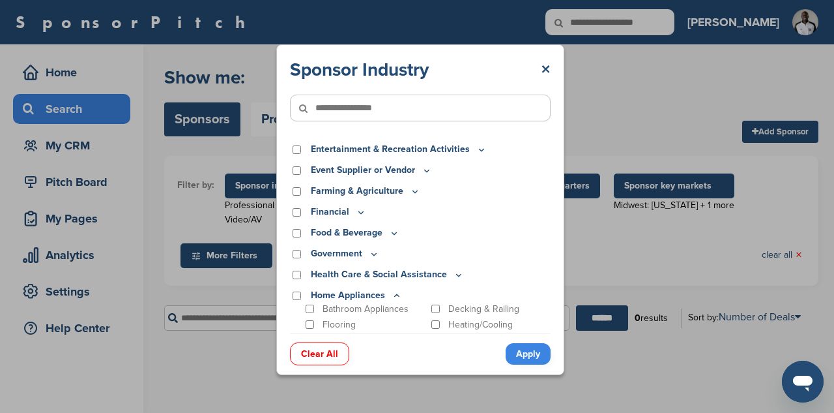
click at [358, 214] on icon at bounding box center [361, 212] width 10 height 11
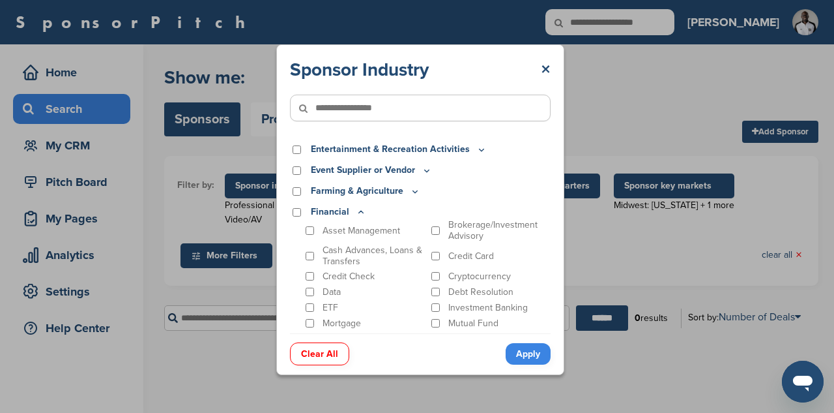
click at [358, 214] on icon at bounding box center [361, 212] width 10 height 11
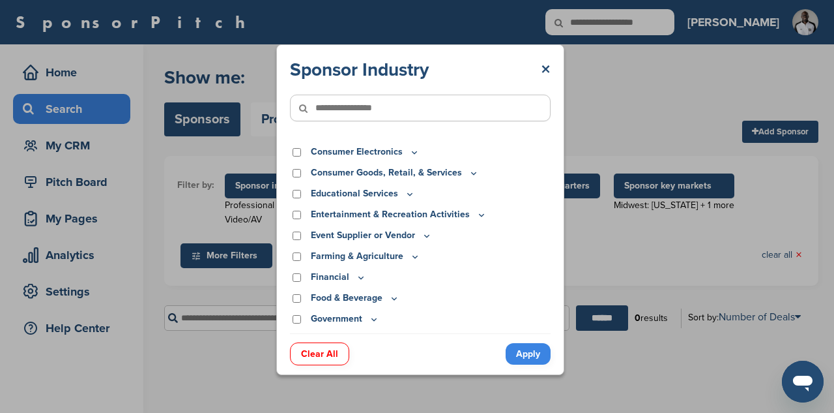
scroll to position [0, 0]
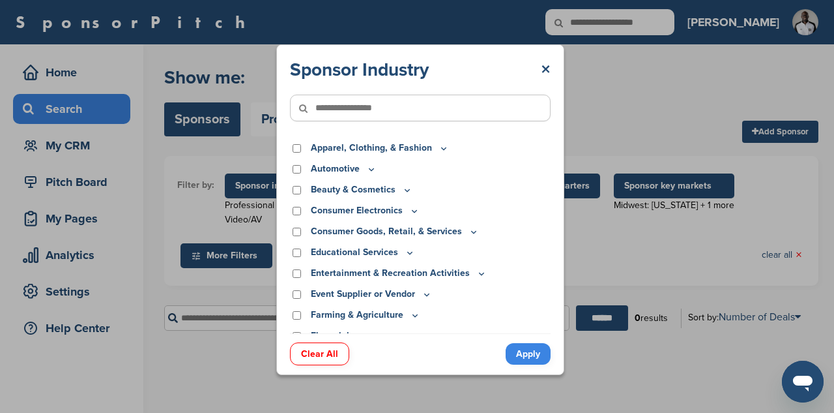
click at [371, 164] on icon at bounding box center [371, 169] width 10 height 11
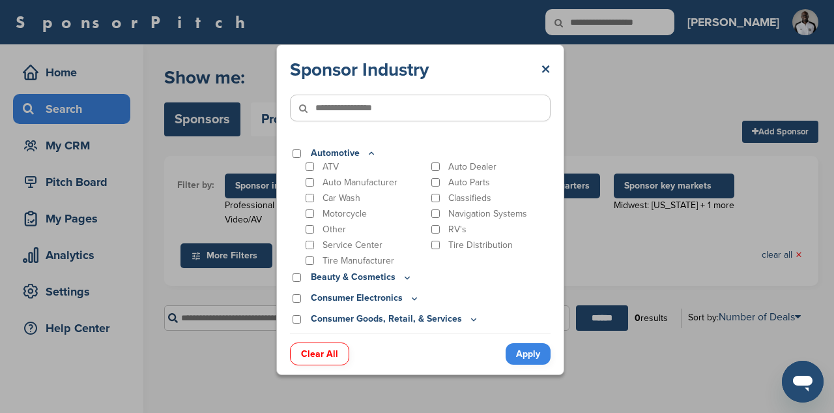
click at [409, 299] on icon at bounding box center [414, 298] width 10 height 11
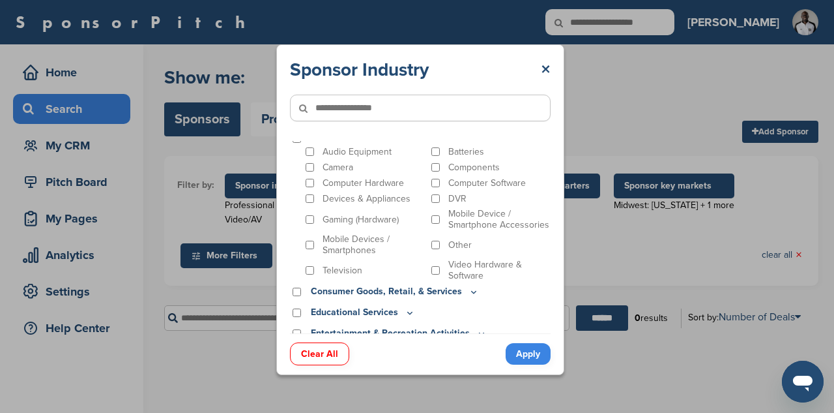
scroll to position [175, 0]
click at [314, 166] on div "Camera" at bounding box center [364, 168] width 123 height 12
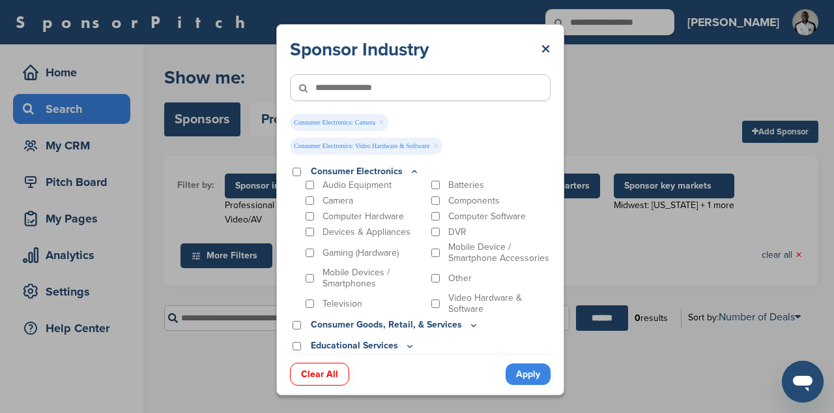
scroll to position [156, 0]
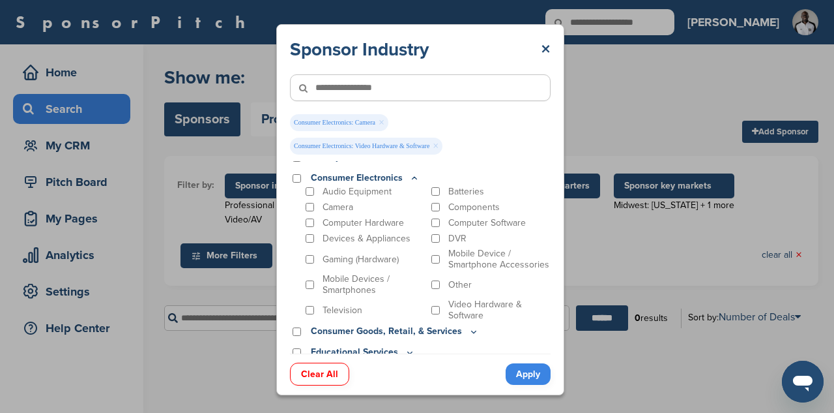
click at [311, 196] on div "Audio Equipment" at bounding box center [364, 191] width 123 height 12
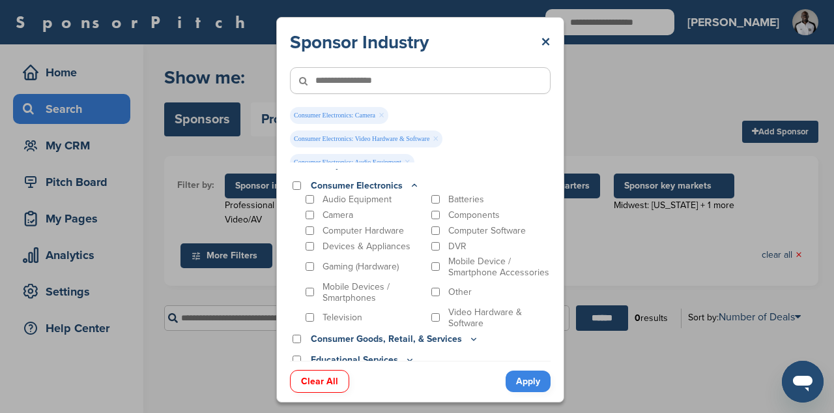
click at [531, 387] on link "Apply" at bounding box center [528, 381] width 45 height 22
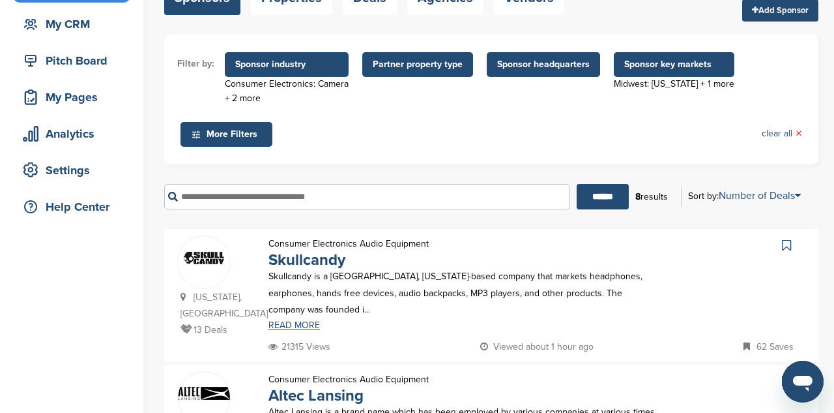
scroll to position [147, 0]
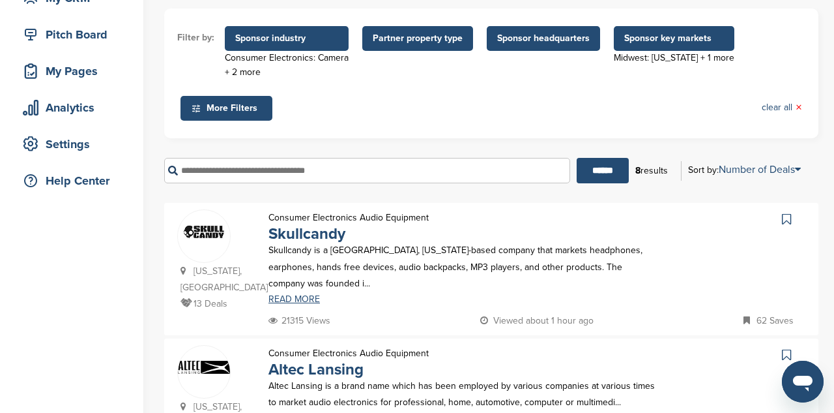
click at [285, 41] on span "Sponsor industry" at bounding box center [286, 38] width 103 height 14
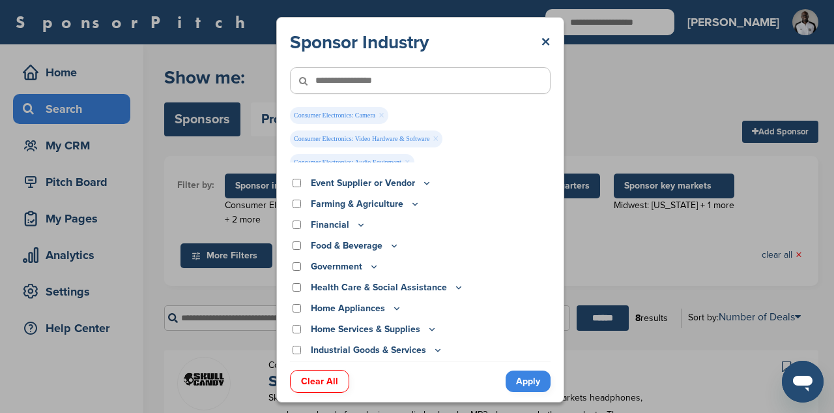
scroll to position [0, 0]
click at [383, 113] on link "×" at bounding box center [382, 115] width 6 height 14
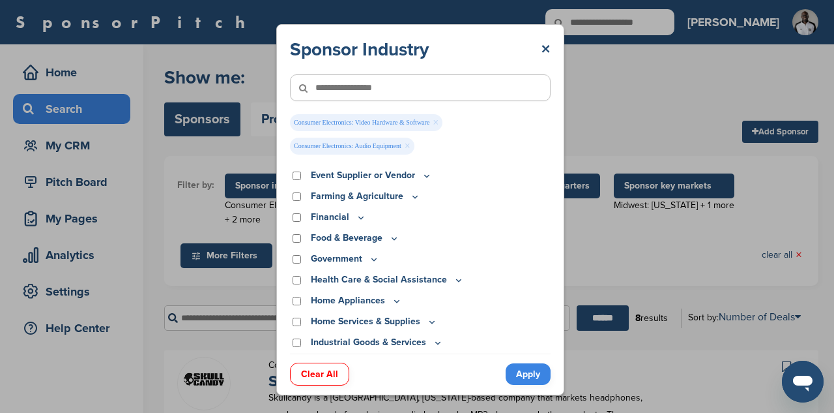
click at [439, 121] on link "×" at bounding box center [436, 122] width 6 height 14
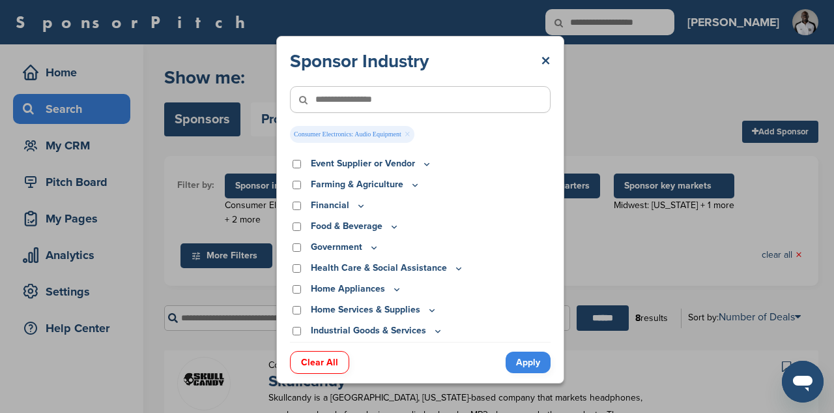
click at [407, 134] on link "×" at bounding box center [408, 134] width 6 height 14
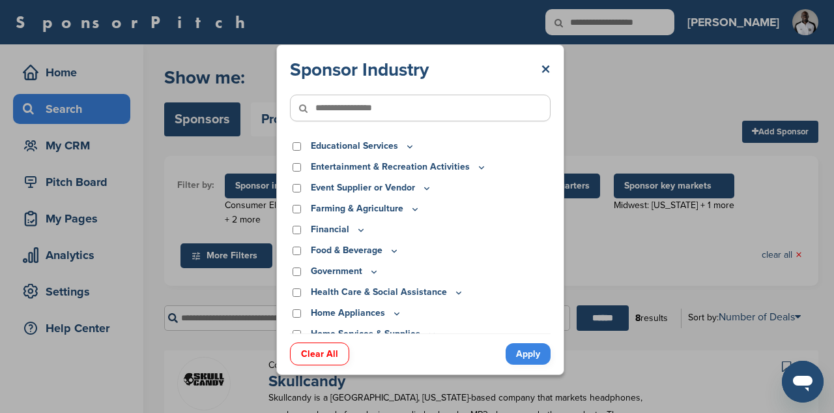
scroll to position [104, 0]
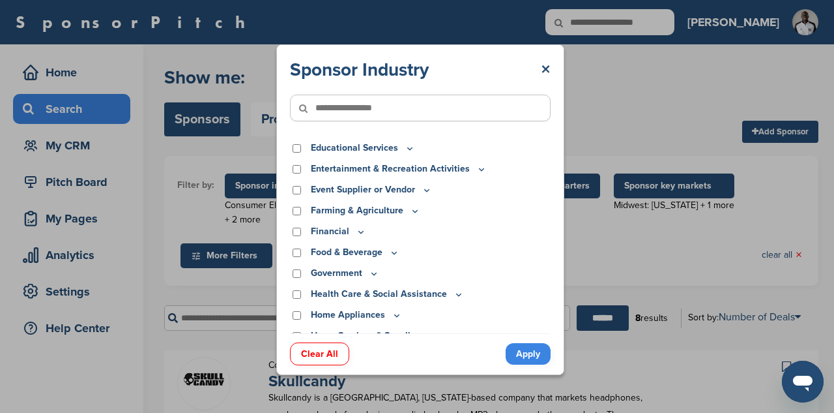
click at [426, 191] on icon at bounding box center [427, 189] width 10 height 11
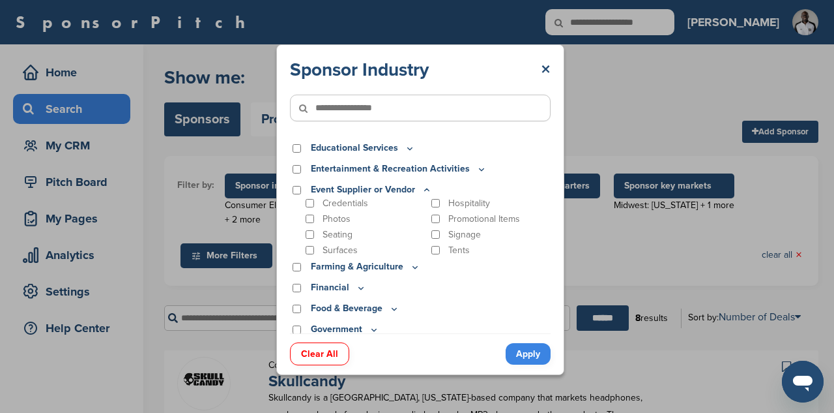
click at [439, 239] on div "Signage" at bounding box center [490, 234] width 123 height 12
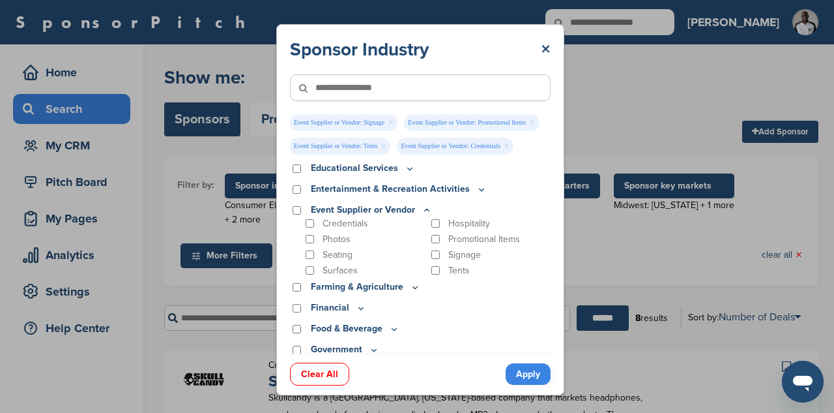
click at [530, 379] on link "Apply" at bounding box center [528, 374] width 45 height 22
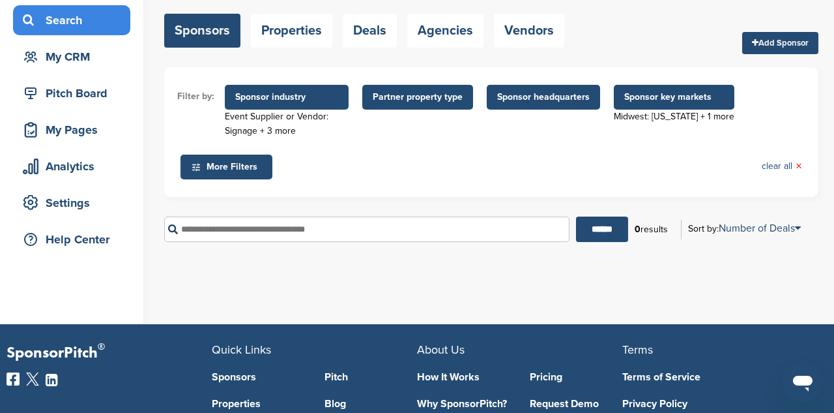
scroll to position [145, 0]
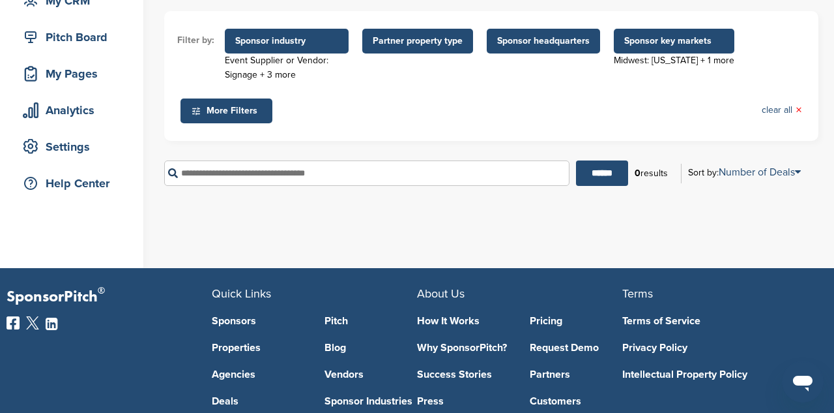
click at [638, 47] on span "Sponsor key markets" at bounding box center [674, 41] width 100 height 14
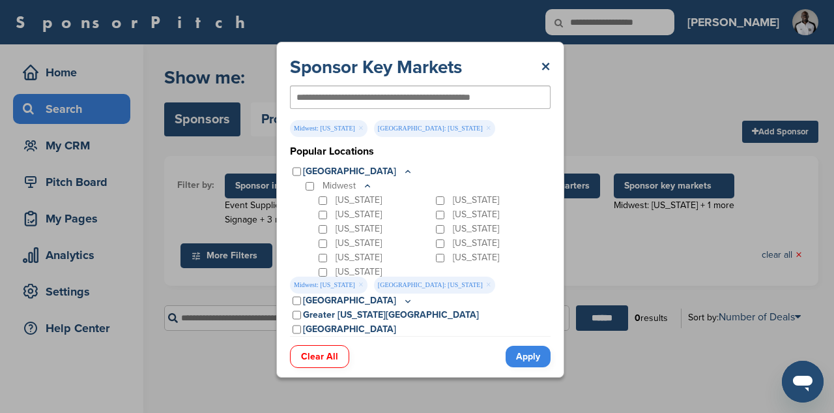
scroll to position [0, 0]
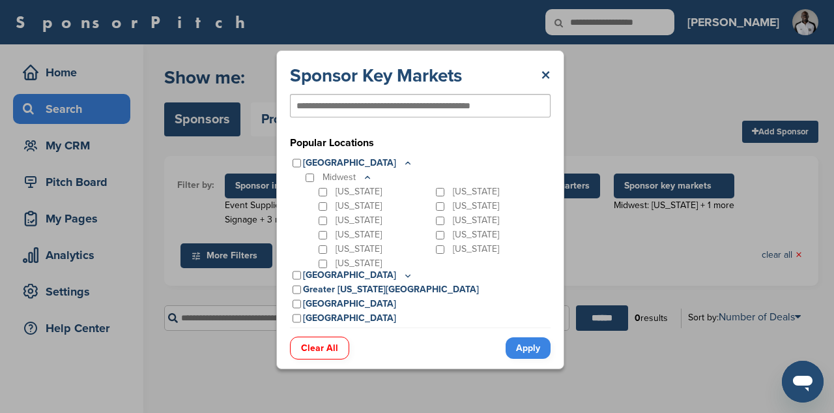
click at [535, 352] on link "Apply" at bounding box center [528, 348] width 45 height 22
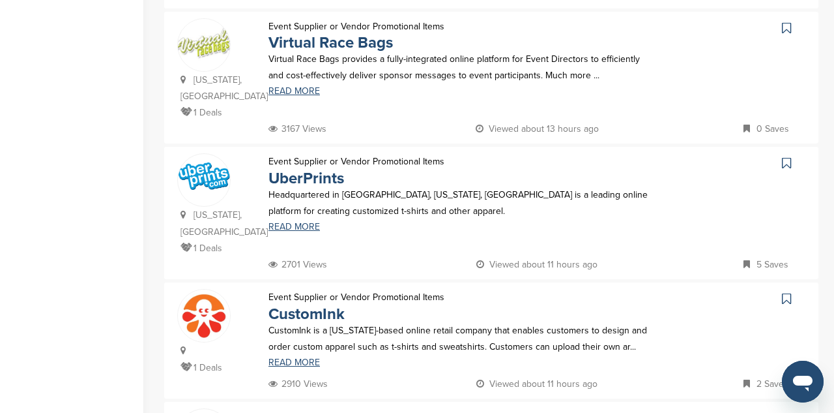
scroll to position [1136, 0]
click at [323, 304] on link "CustomInk" at bounding box center [307, 313] width 76 height 19
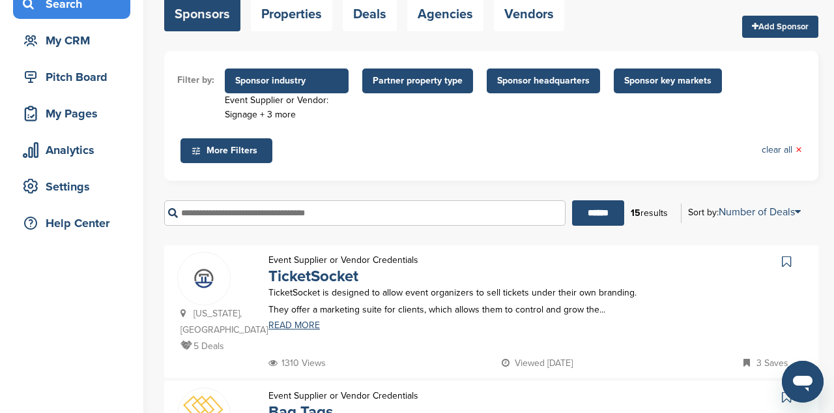
scroll to position [0, 0]
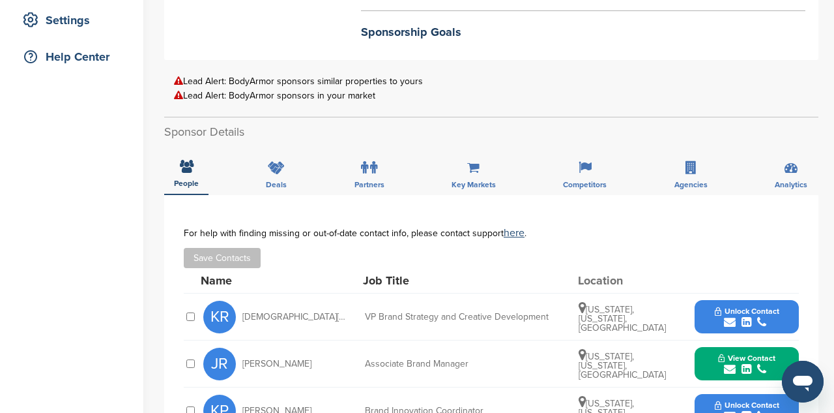
scroll to position [276, 0]
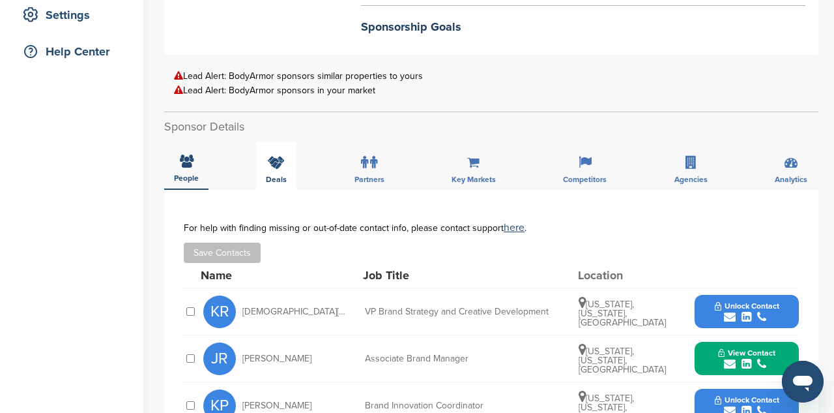
click at [291, 181] on div "Deals" at bounding box center [276, 165] width 40 height 48
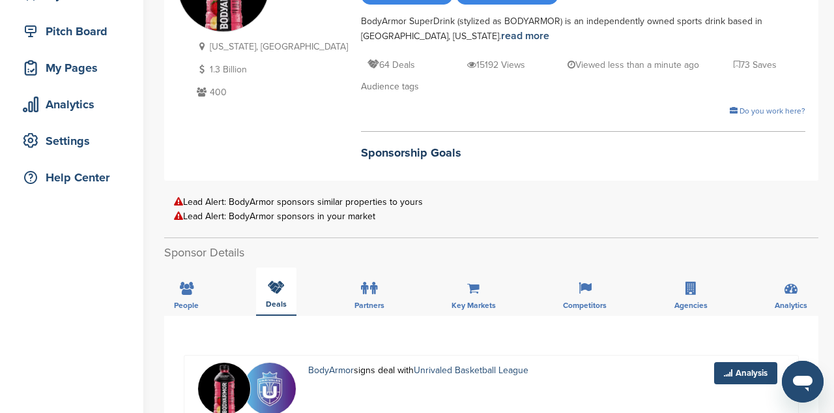
scroll to position [0, 0]
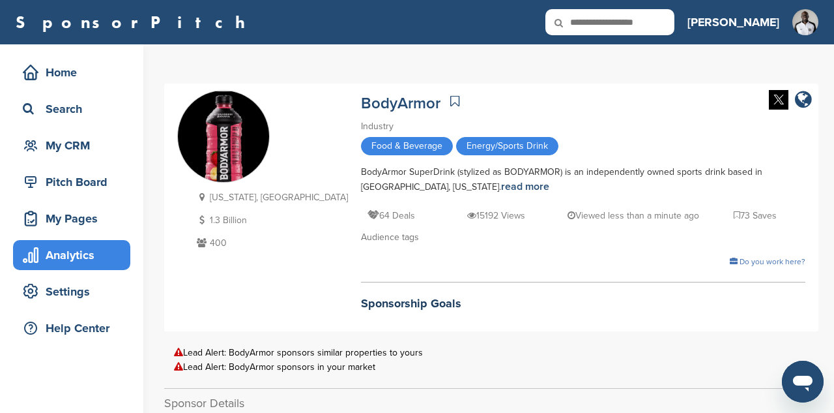
click at [120, 257] on div "Analytics" at bounding box center [75, 254] width 111 height 23
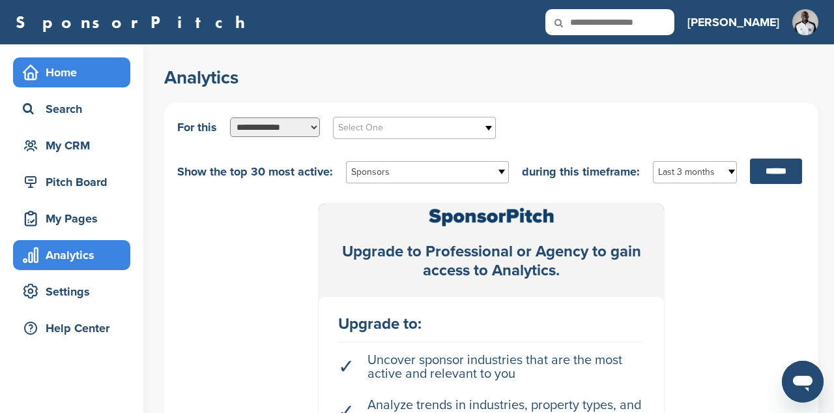
click at [89, 62] on div "Home" at bounding box center [75, 72] width 111 height 23
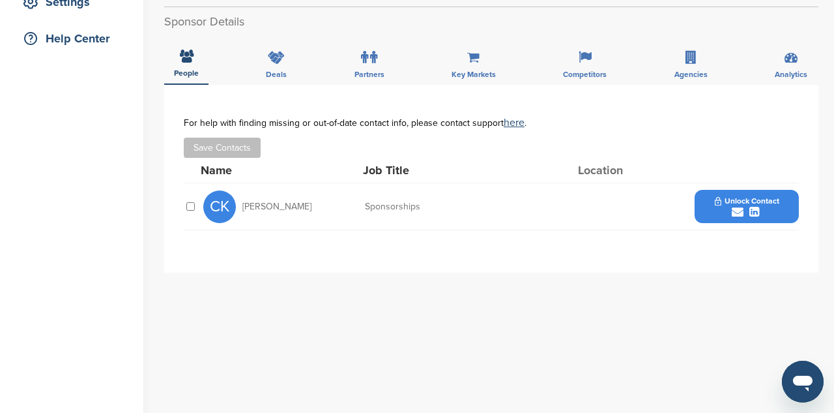
scroll to position [314, 0]
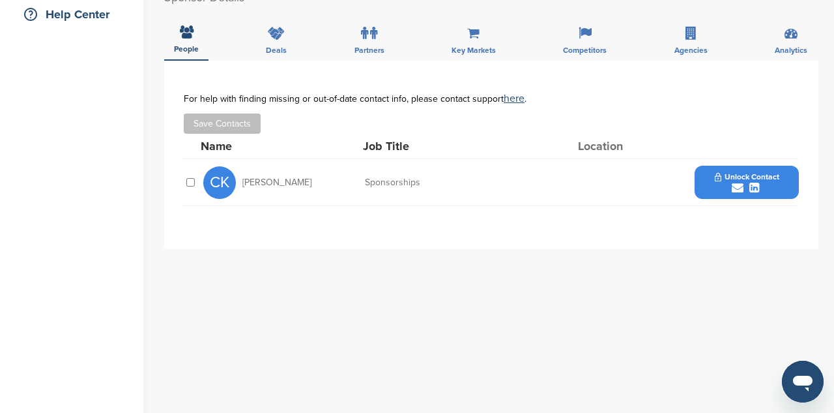
click at [761, 174] on span "Unlock Contact" at bounding box center [747, 176] width 65 height 9
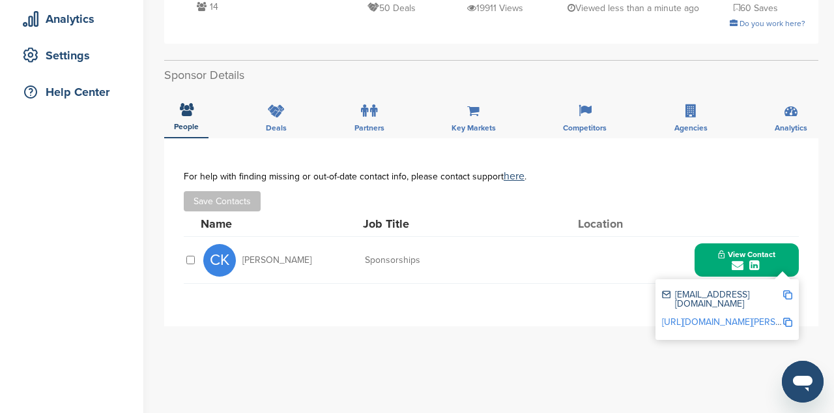
scroll to position [234, 0]
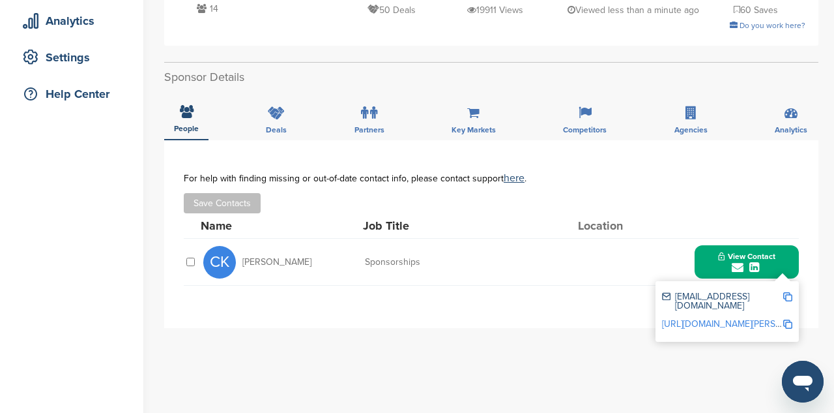
click at [789, 299] on img at bounding box center [788, 296] width 9 height 9
click at [790, 298] on img at bounding box center [788, 296] width 9 height 9
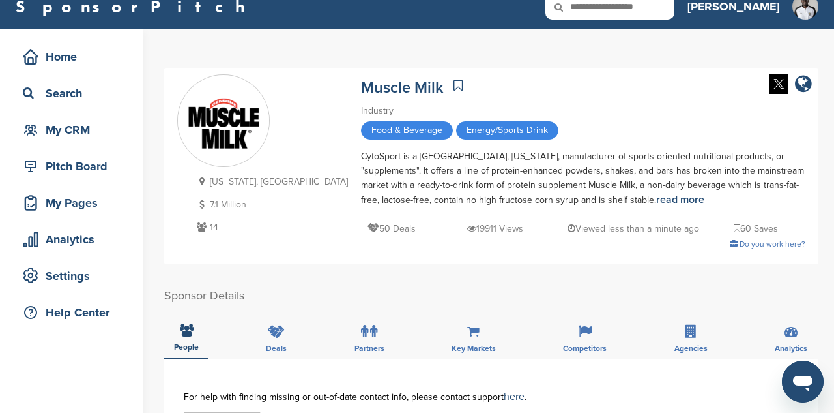
scroll to position [20, 0]
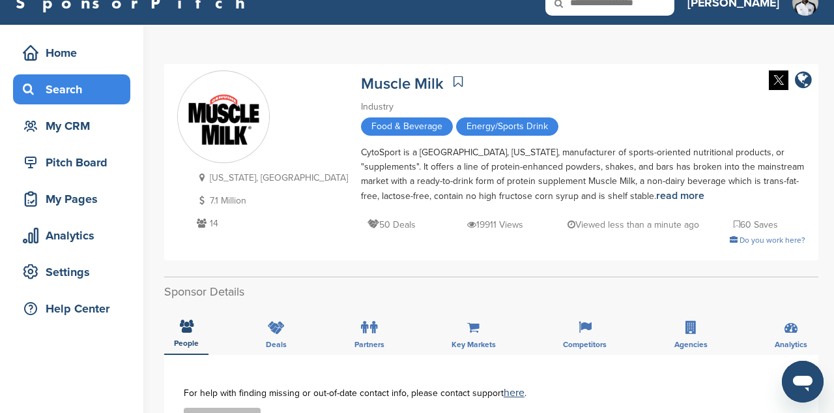
click at [52, 102] on div "Search" at bounding box center [71, 89] width 117 height 30
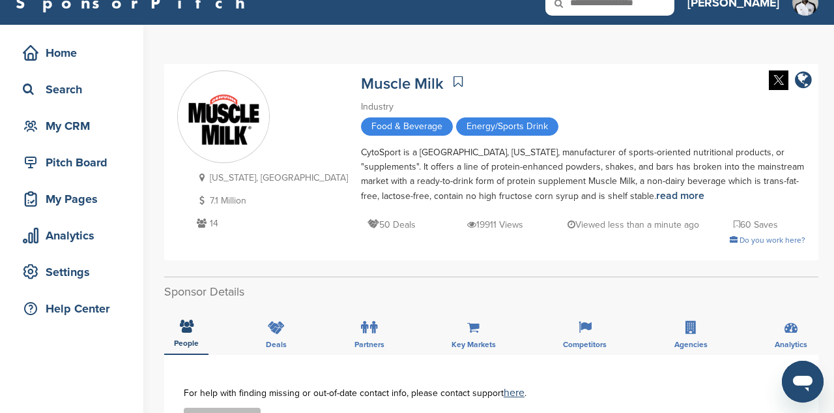
scroll to position [0, 0]
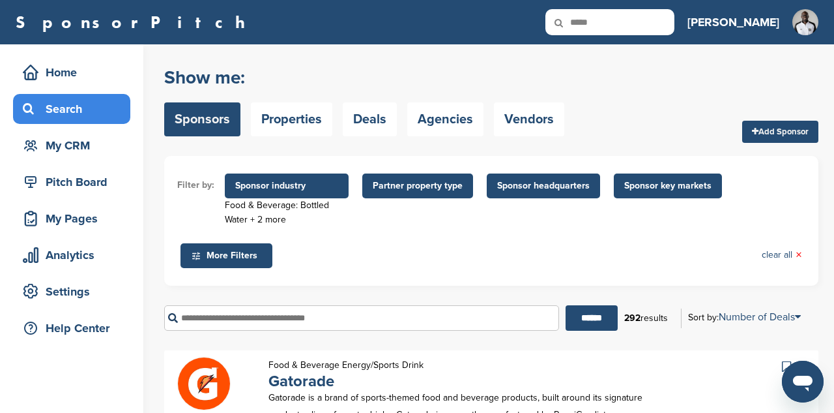
type input "*****"
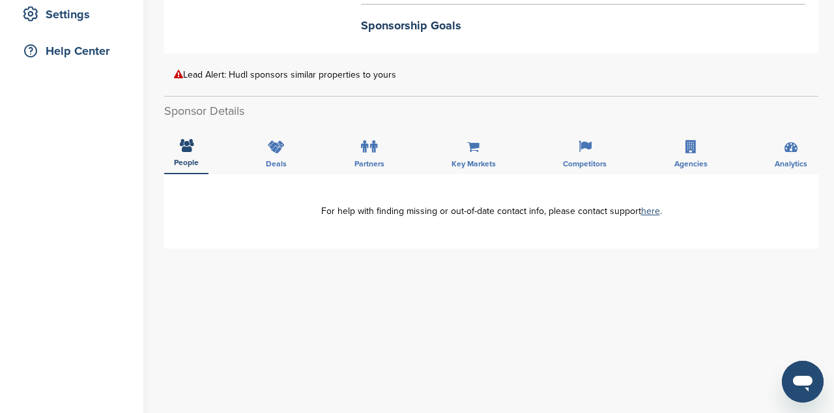
scroll to position [196, 0]
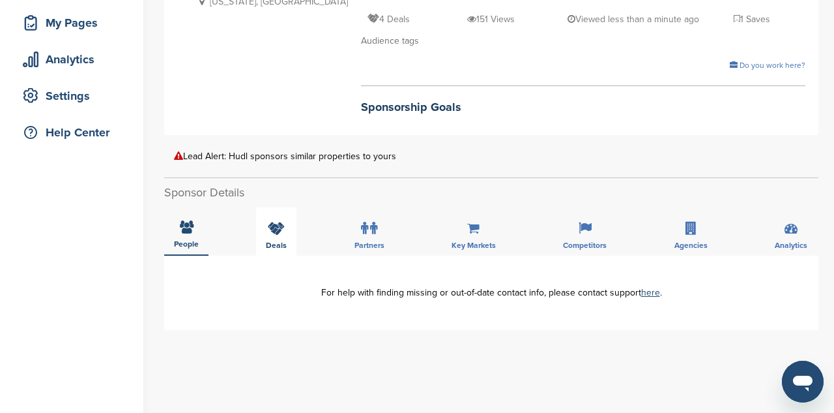
click at [199, 241] on span "Deals" at bounding box center [186, 244] width 25 height 8
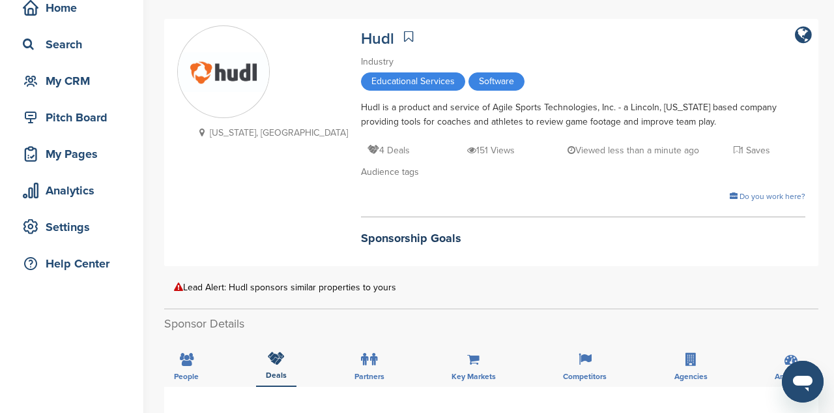
scroll to position [0, 0]
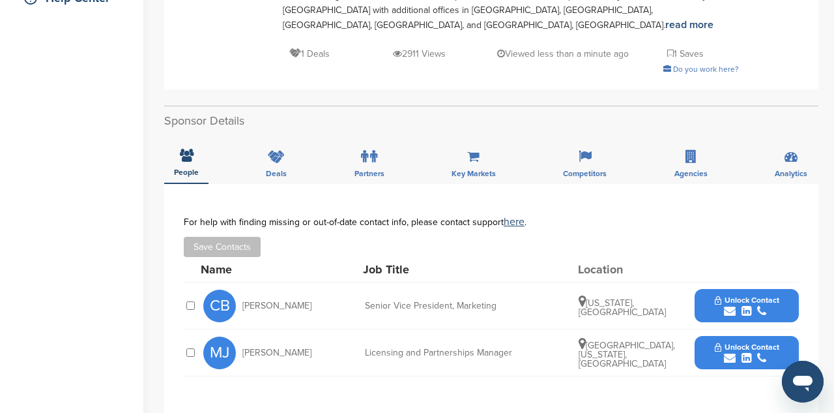
scroll to position [327, 0]
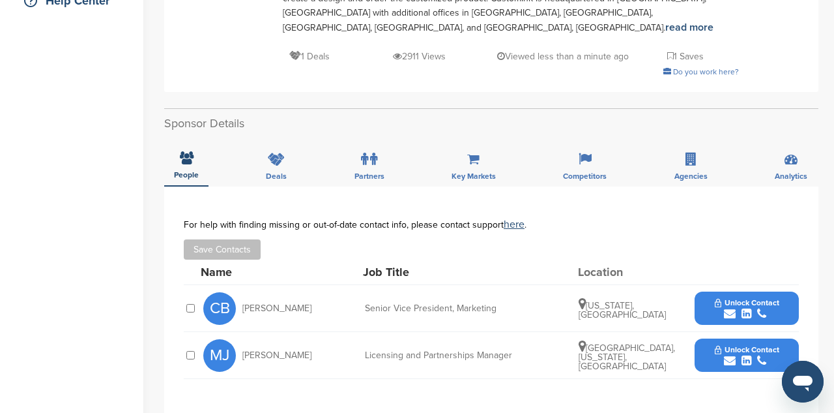
click at [250, 143] on div "People Deals Partners Key Markets Competitors Agencies Analytics" at bounding box center [491, 162] width 654 height 48
click at [286, 139] on div "Deals" at bounding box center [276, 162] width 40 height 48
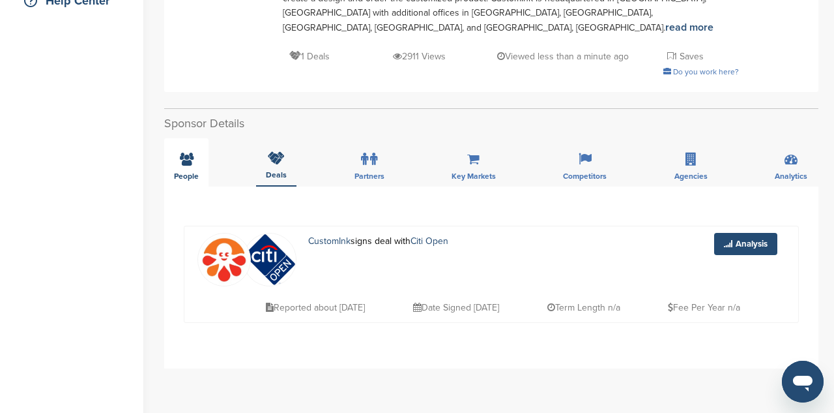
click at [190, 156] on div "People" at bounding box center [186, 162] width 44 height 48
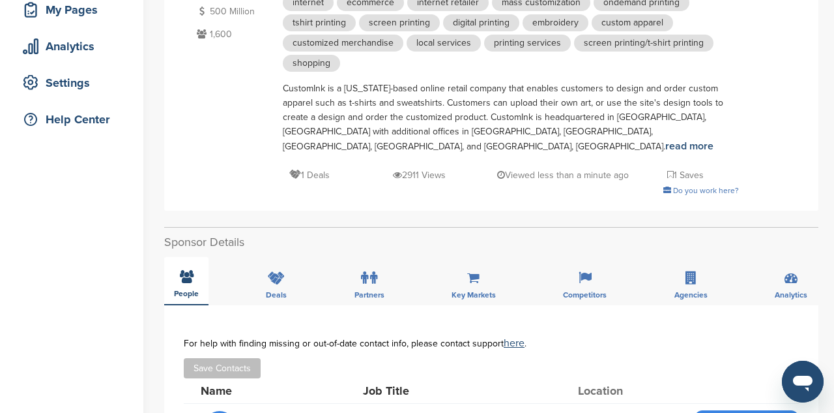
scroll to position [0, 0]
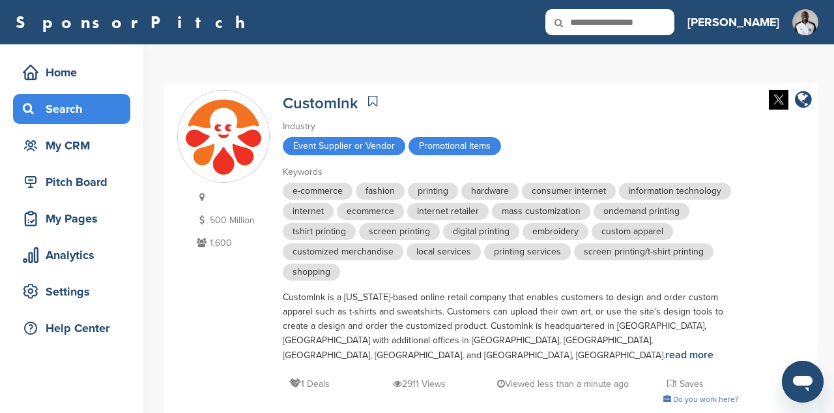
click at [87, 119] on div "Search" at bounding box center [75, 108] width 111 height 23
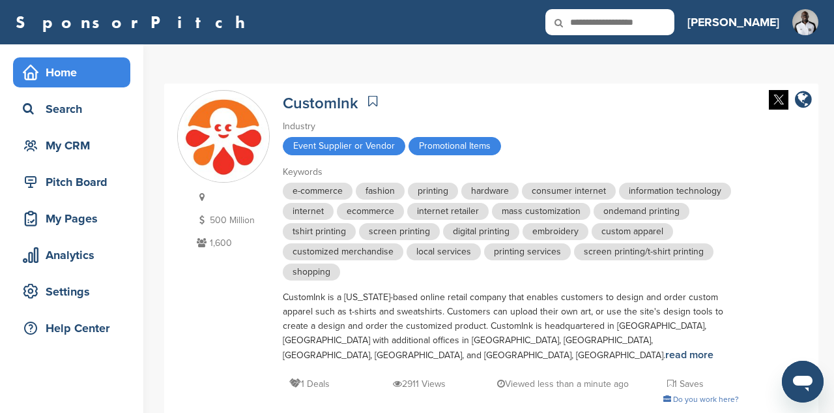
click at [117, 85] on div "Home" at bounding box center [71, 72] width 117 height 30
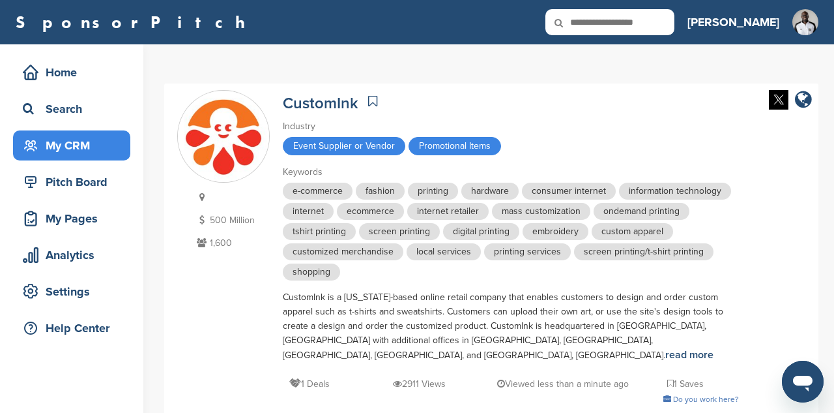
click at [60, 147] on div "My CRM" at bounding box center [75, 145] width 111 height 23
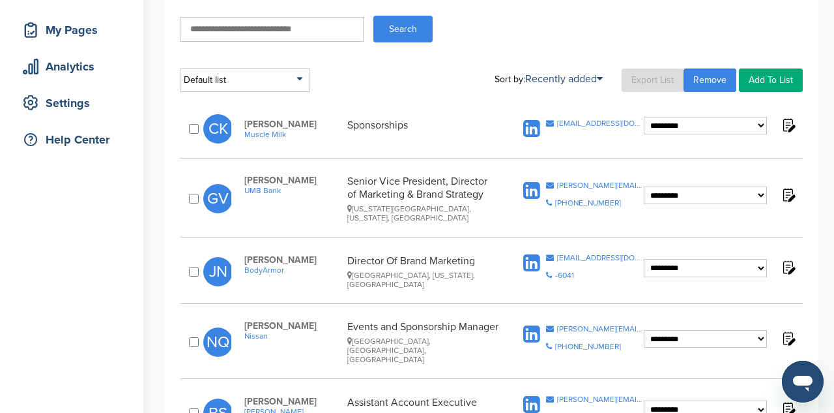
scroll to position [191, 0]
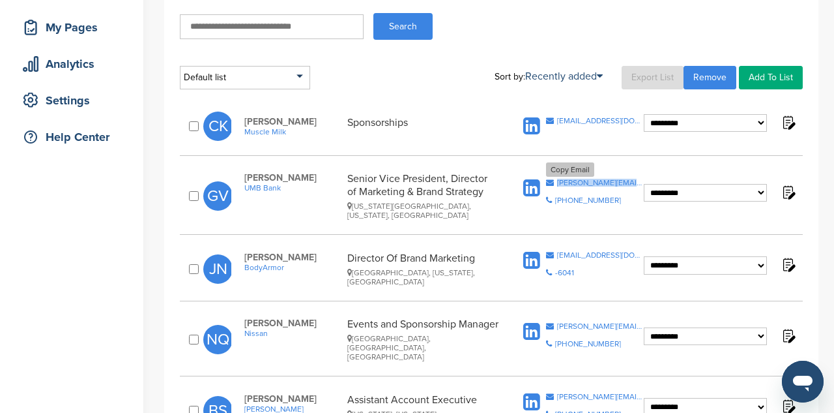
drag, startPoint x: 632, startPoint y: 178, endPoint x: 560, endPoint y: 178, distance: 71.7
click at [560, 179] on div "Copy Email gerry.vire@umb.com Copy Phone Number +1 816-860-7000" at bounding box center [582, 196] width 124 height 35
copy div "gerry.vire@umb.com"
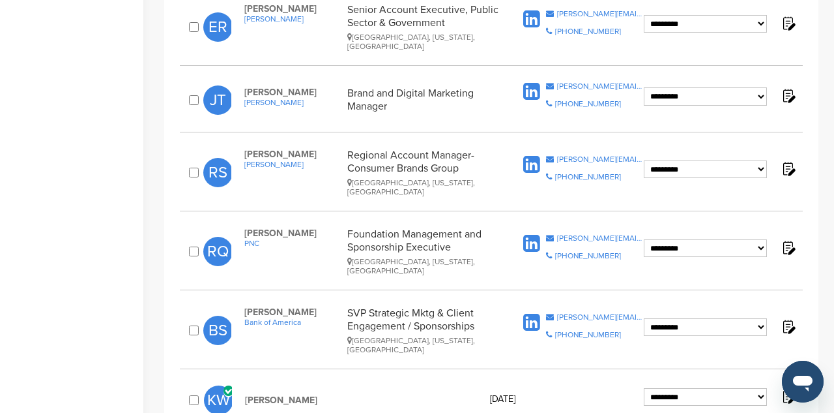
scroll to position [662, 0]
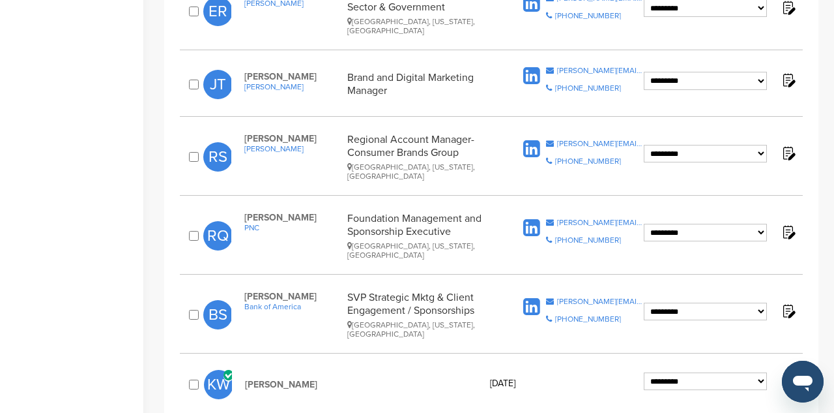
click at [216, 370] on span "KW" at bounding box center [218, 384] width 29 height 29
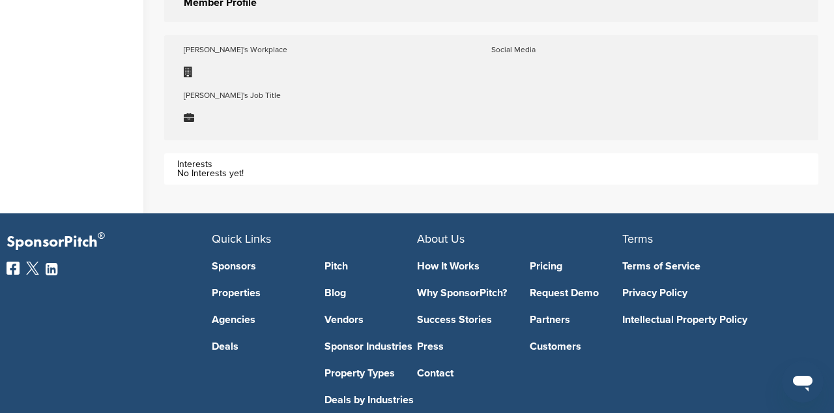
scroll to position [353, 0]
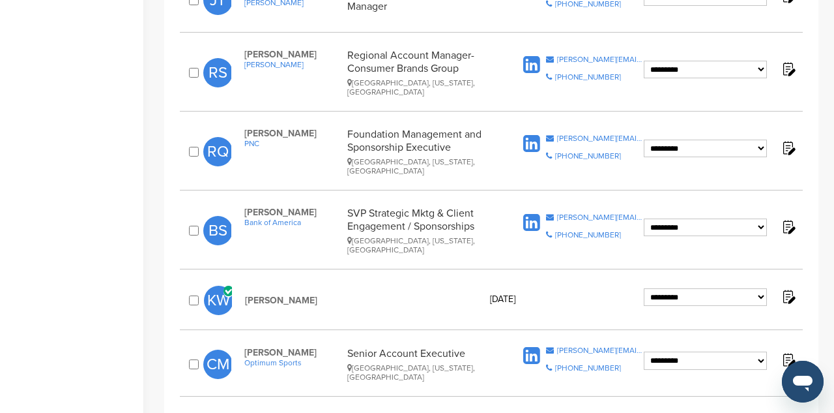
scroll to position [748, 0]
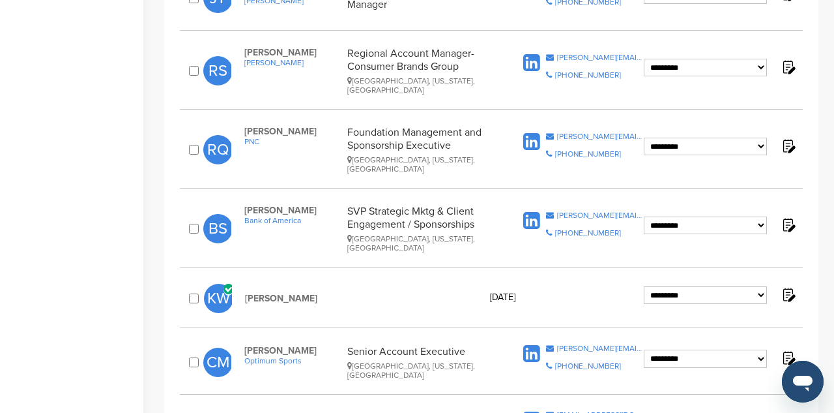
click at [272, 356] on span "Optimum Sports" at bounding box center [292, 360] width 96 height 9
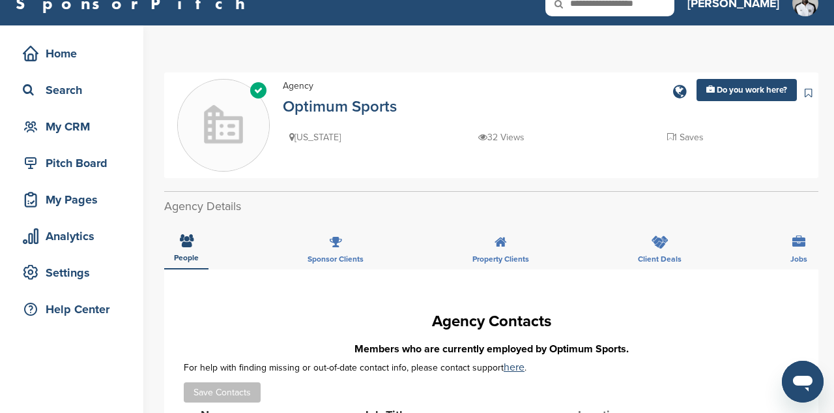
scroll to position [20, 0]
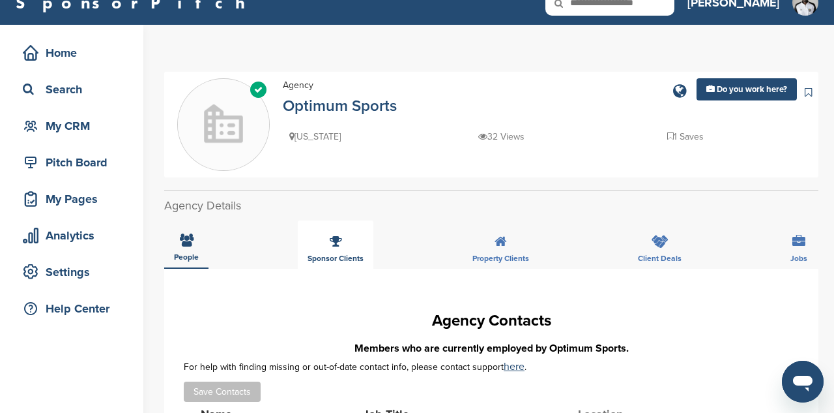
click at [351, 244] on div "Sponsor Clients" at bounding box center [336, 244] width 76 height 48
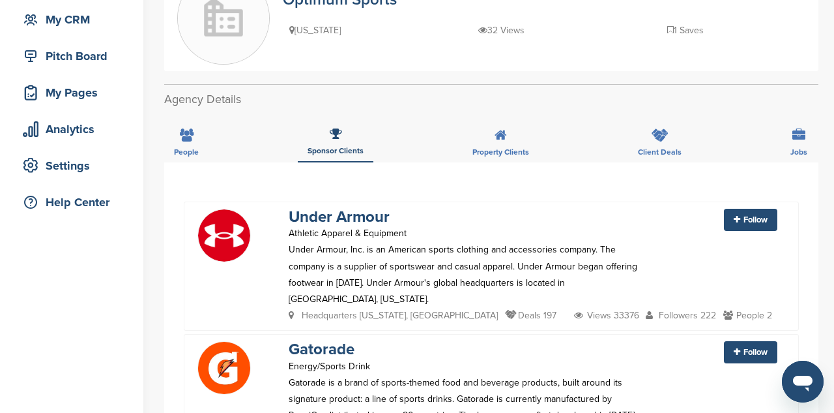
scroll to position [0, 0]
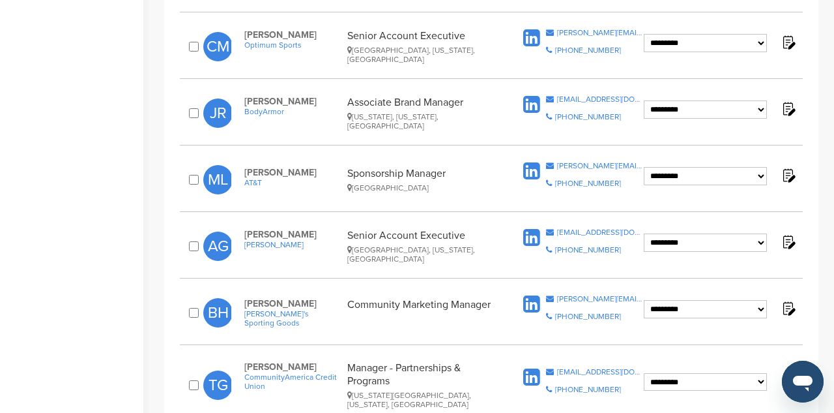
scroll to position [1066, 0]
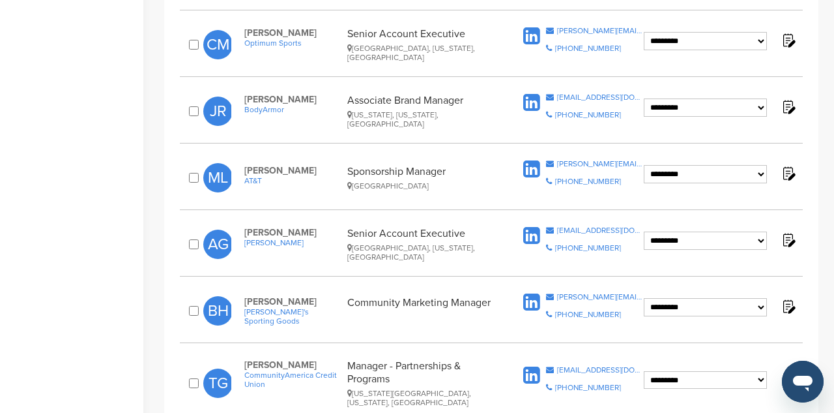
click at [281, 307] on span "[PERSON_NAME]'s Sporting Goods" at bounding box center [292, 316] width 96 height 18
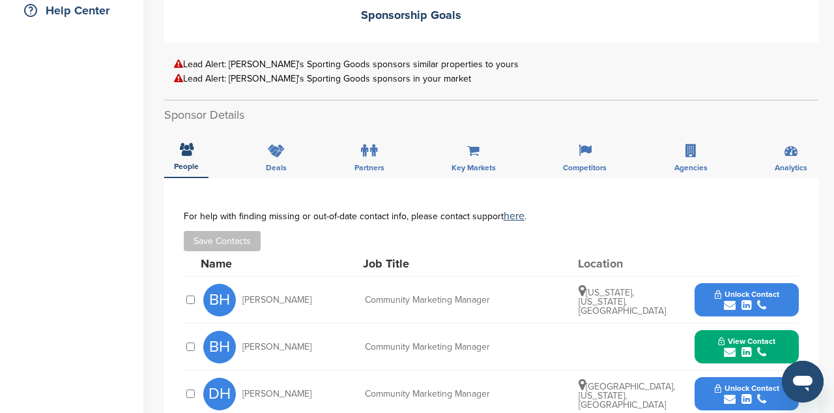
scroll to position [302, 0]
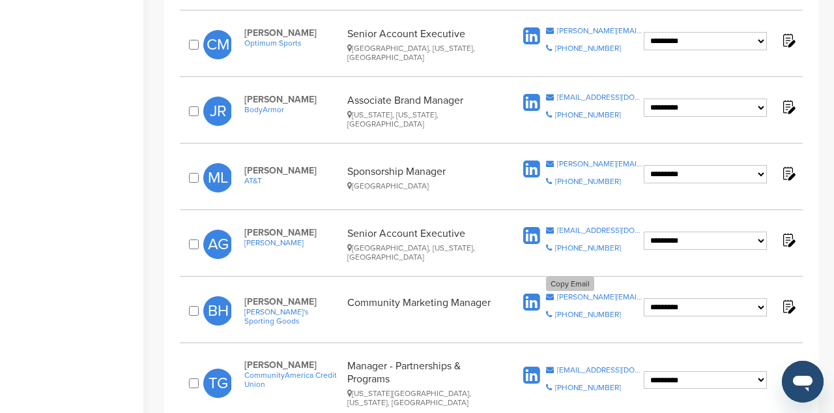
click at [591, 293] on div "[PERSON_NAME][EMAIL_ADDRESS][PERSON_NAME][DOMAIN_NAME]" at bounding box center [600, 297] width 87 height 8
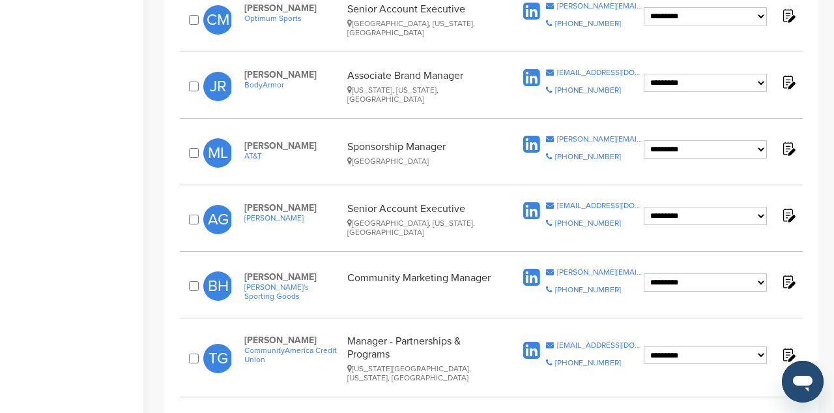
scroll to position [1094, 0]
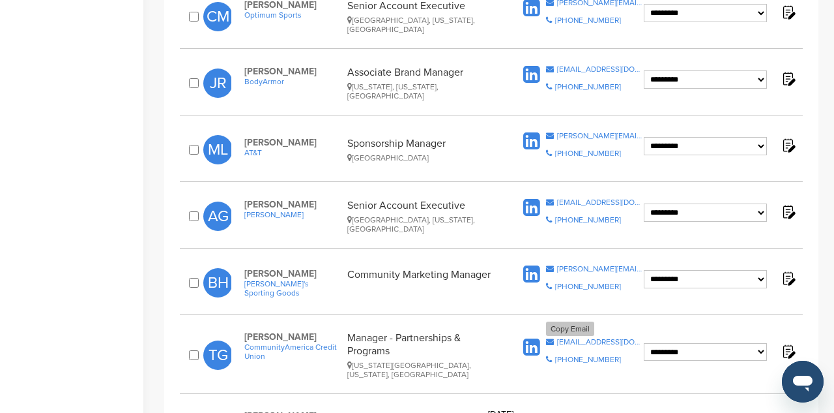
click at [601, 338] on div "tgoodman@cacu.com" at bounding box center [600, 342] width 87 height 8
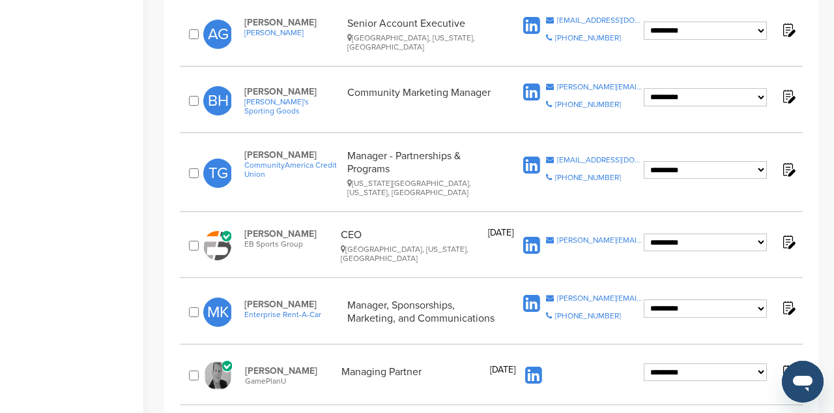
scroll to position [1278, 0]
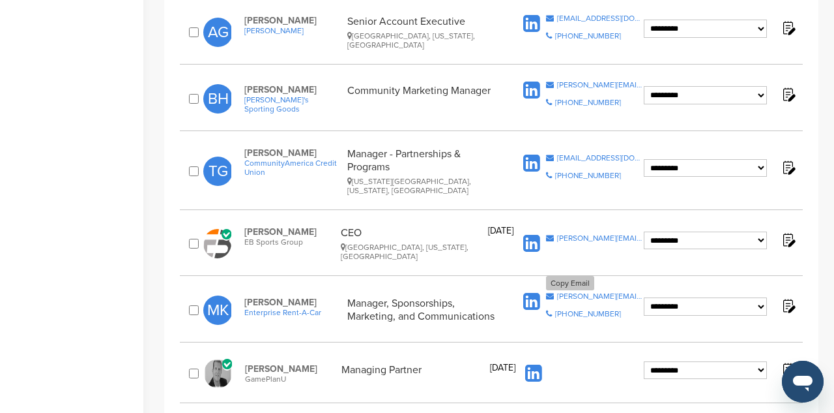
click at [603, 292] on div "mike.kapilla@ehi.com" at bounding box center [600, 296] width 87 height 8
click at [593, 292] on div "mike.kapilla@ehi.com" at bounding box center [600, 296] width 87 height 8
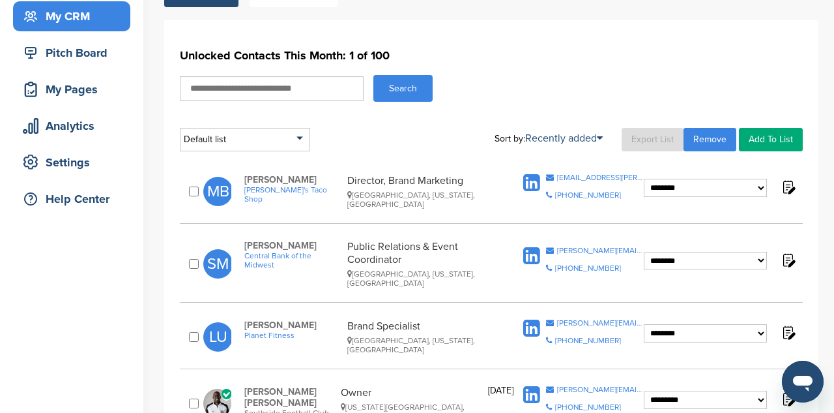
scroll to position [130, 0]
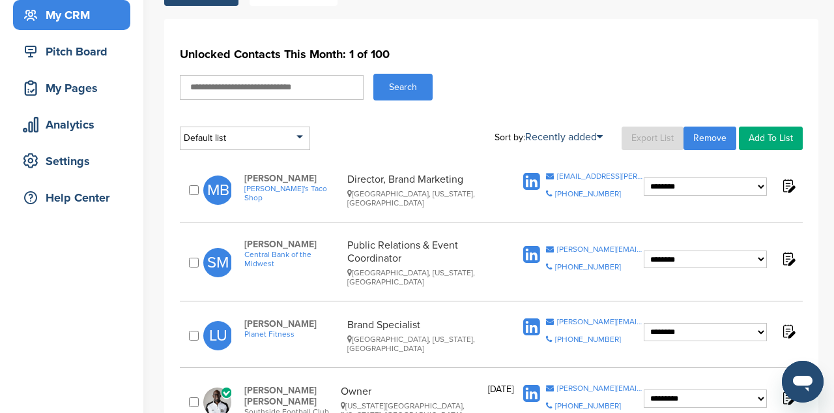
click at [274, 331] on span "Planet Fitness" at bounding box center [292, 333] width 96 height 9
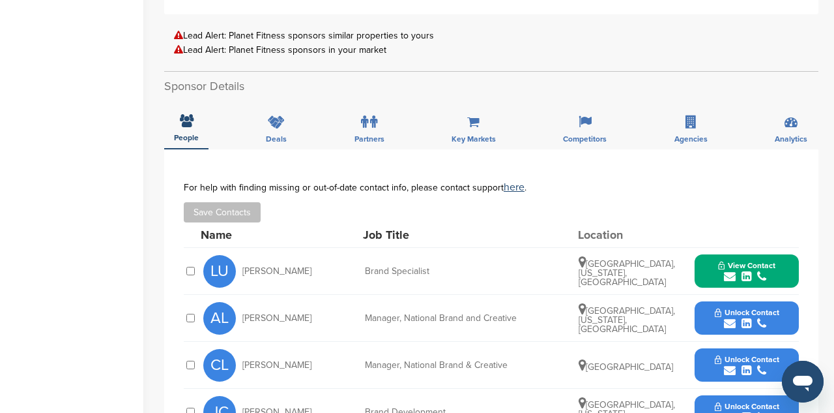
scroll to position [402, 0]
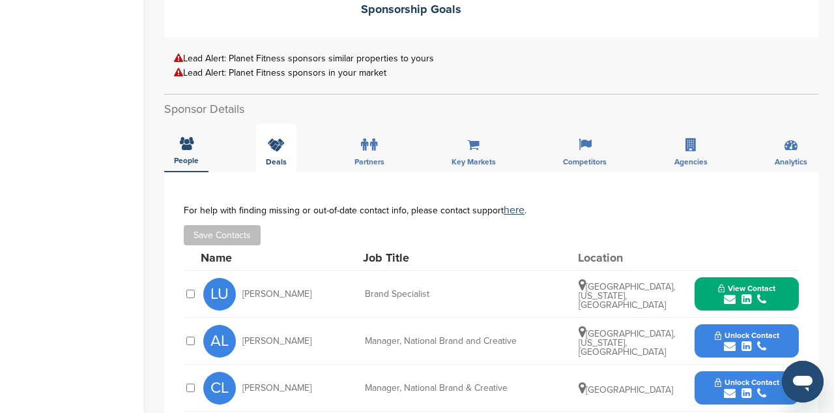
click at [275, 142] on icon at bounding box center [276, 144] width 17 height 13
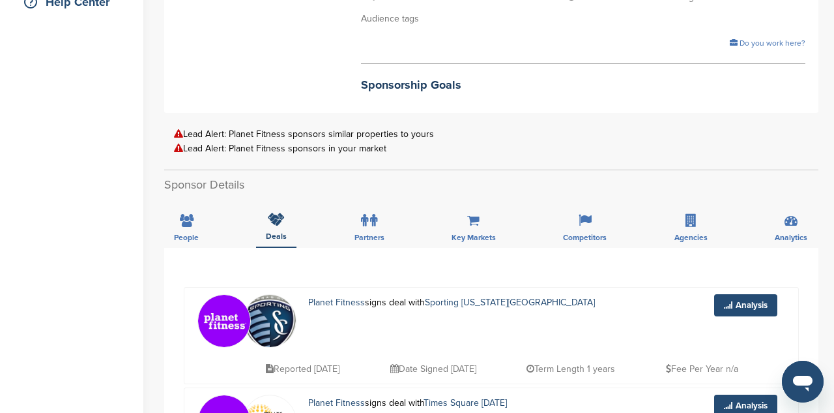
scroll to position [317, 0]
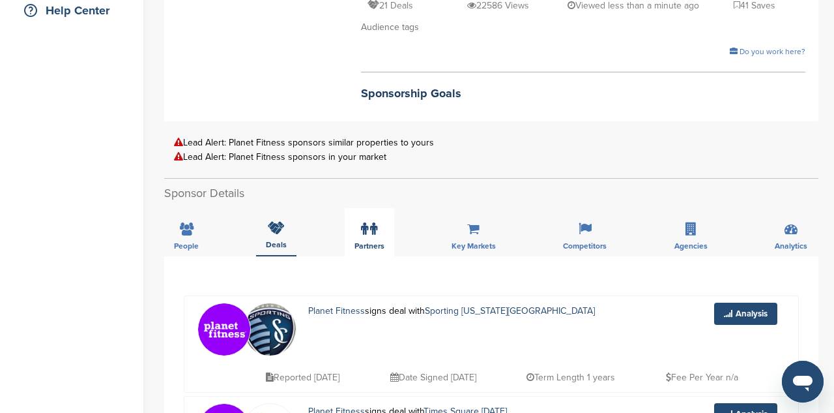
click at [375, 229] on icon at bounding box center [373, 228] width 7 height 13
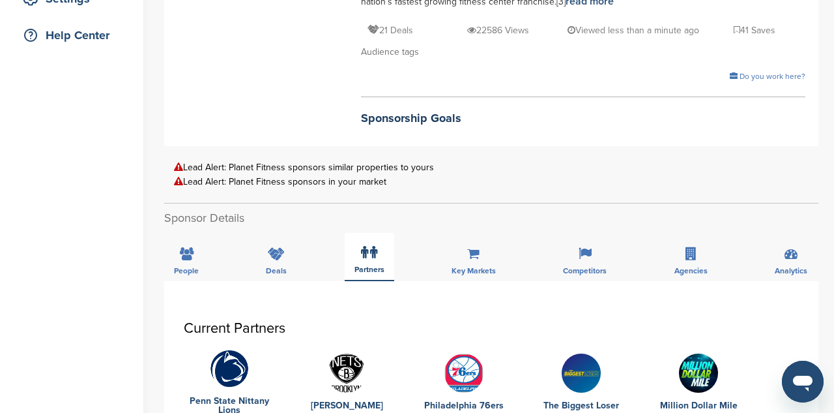
scroll to position [295, 0]
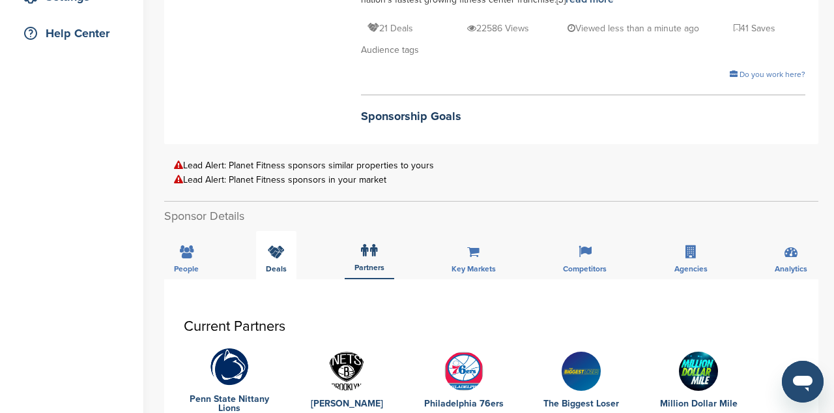
click at [199, 267] on span "Deals" at bounding box center [186, 269] width 25 height 8
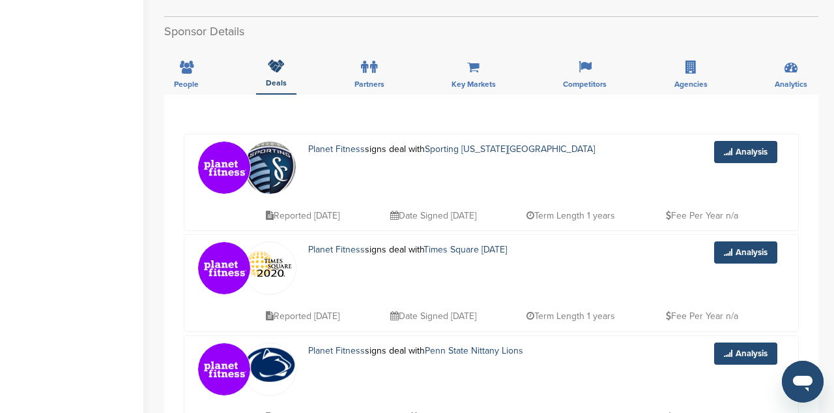
scroll to position [396, 0]
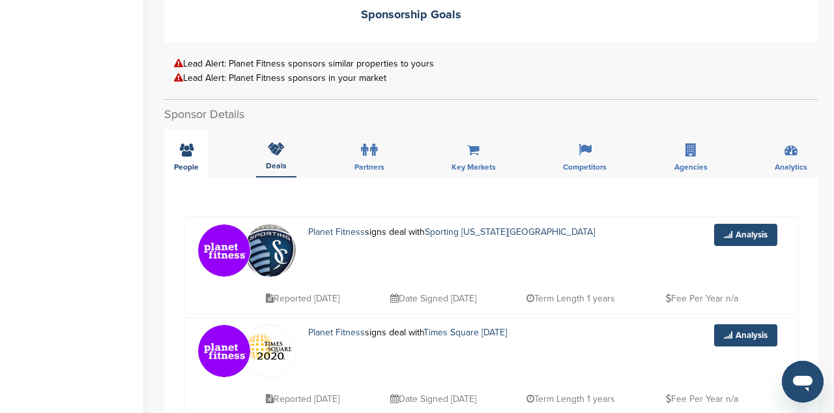
click at [199, 162] on div "People" at bounding box center [186, 153] width 44 height 48
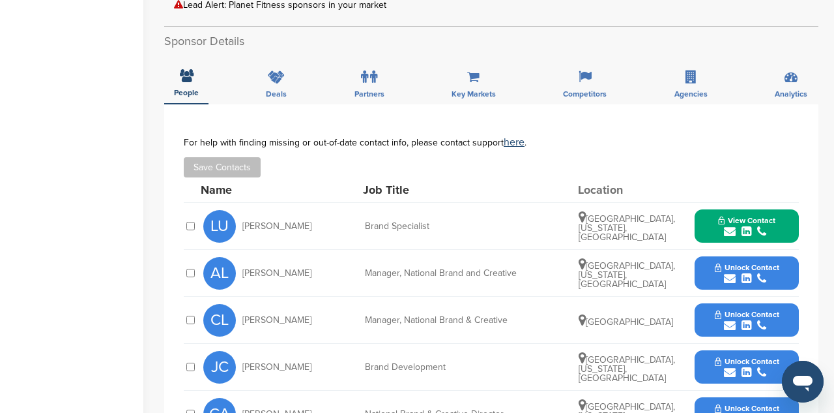
scroll to position [471, 0]
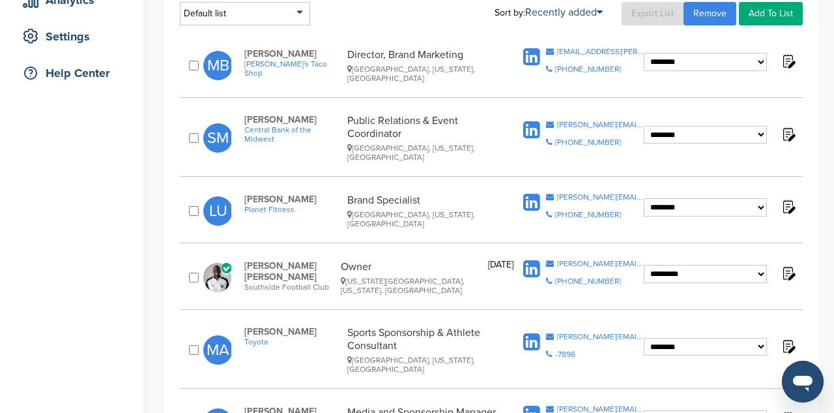
scroll to position [259, 0]
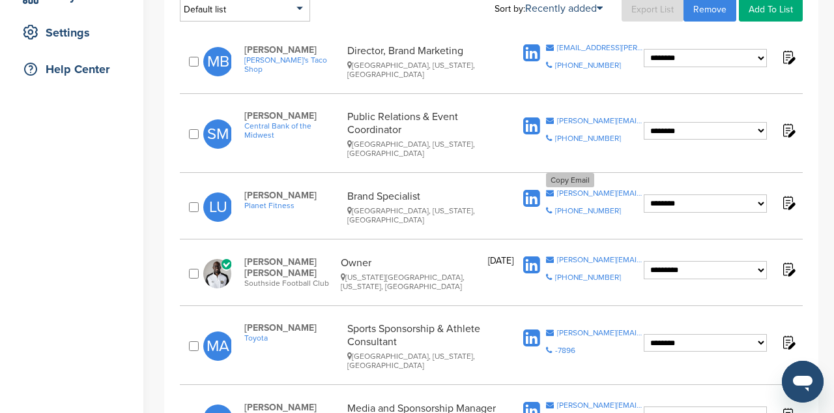
click at [595, 189] on div "[PERSON_NAME][EMAIL_ADDRESS][PERSON_NAME][DOMAIN_NAME]" at bounding box center [600, 193] width 87 height 8
click at [583, 189] on div "[PERSON_NAME][EMAIL_ADDRESS][PERSON_NAME][DOMAIN_NAME]" at bounding box center [600, 193] width 87 height 8
